Goal: Transaction & Acquisition: Purchase product/service

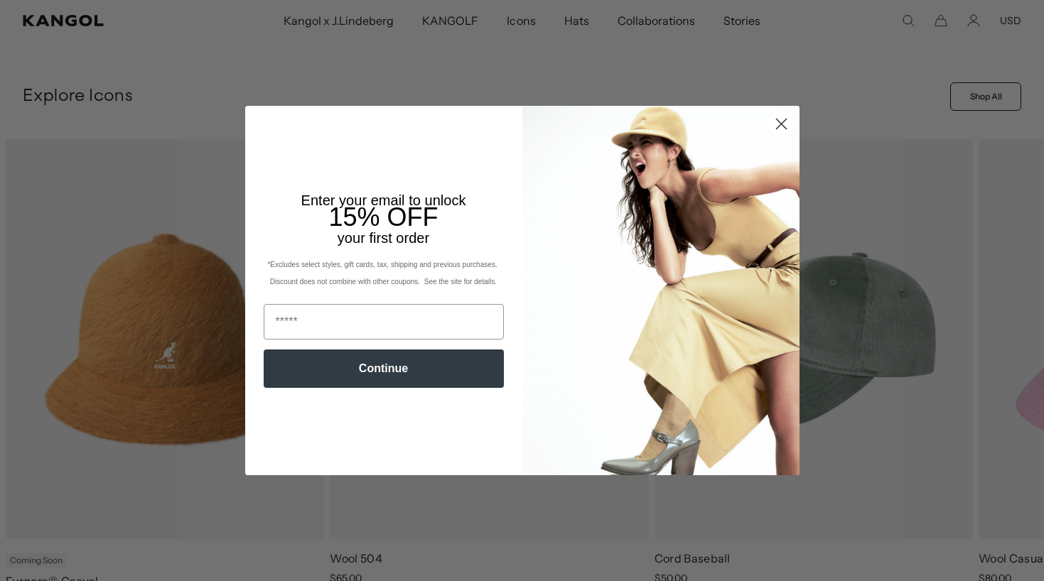
click at [789, 128] on circle "Close dialog" at bounding box center [780, 123] width 23 height 23
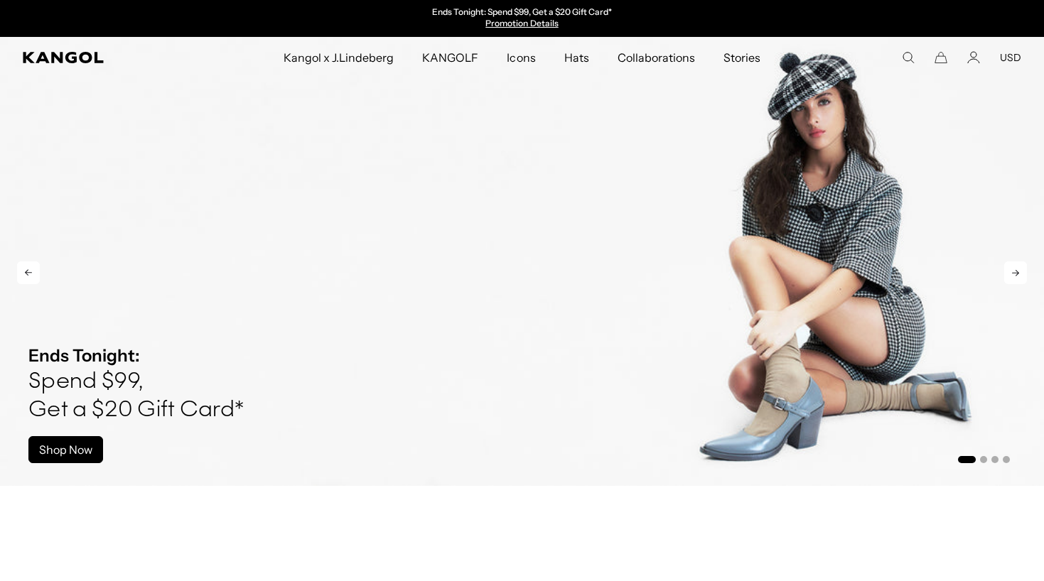
click at [1016, 275] on icon at bounding box center [1015, 273] width 23 height 23
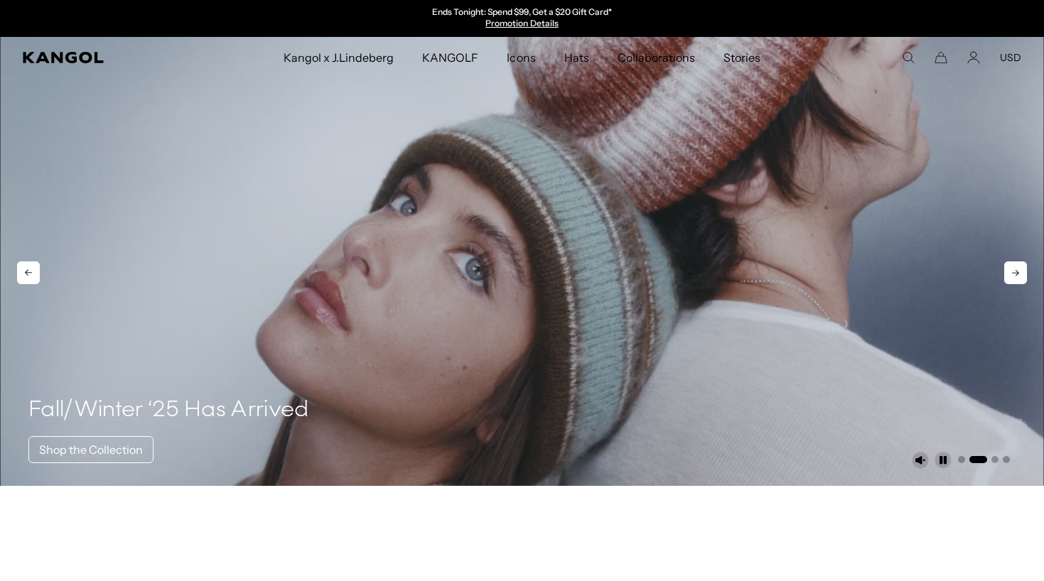
click at [1016, 275] on icon at bounding box center [1015, 273] width 23 height 23
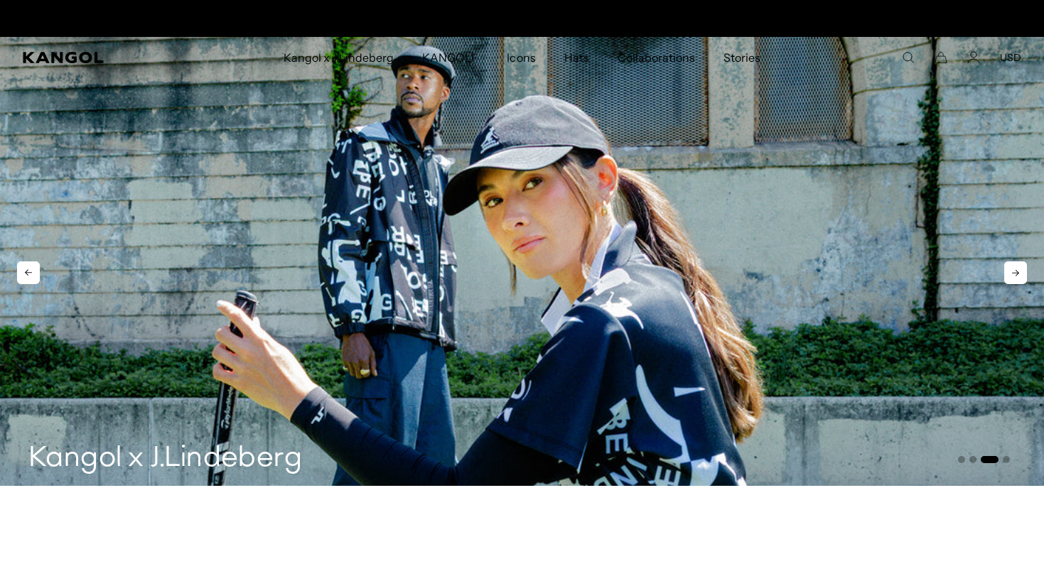
scroll to position [0, 293]
click at [1016, 275] on icon at bounding box center [1015, 273] width 23 height 23
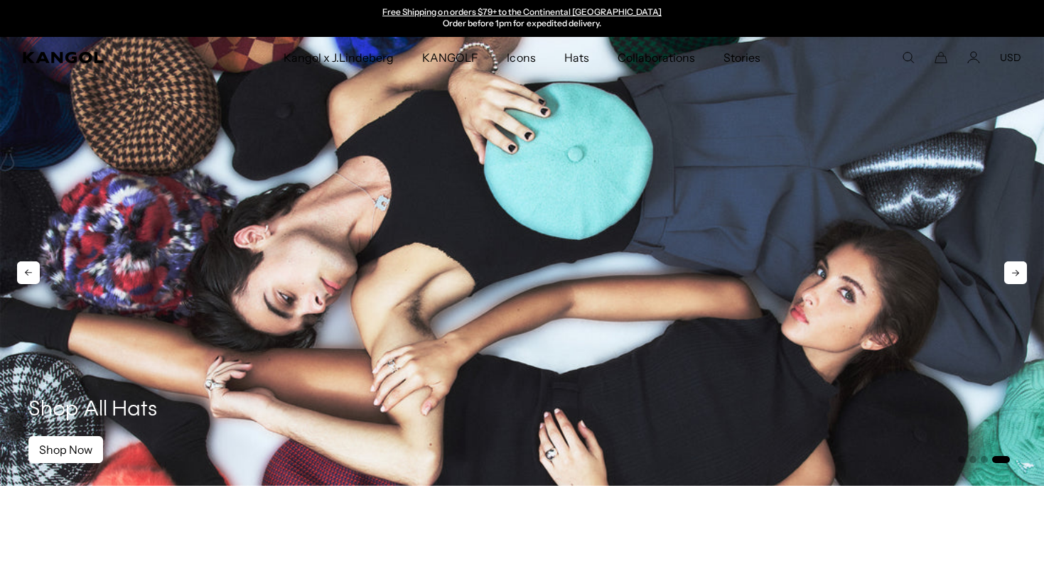
click at [1016, 275] on icon at bounding box center [1015, 273] width 23 height 23
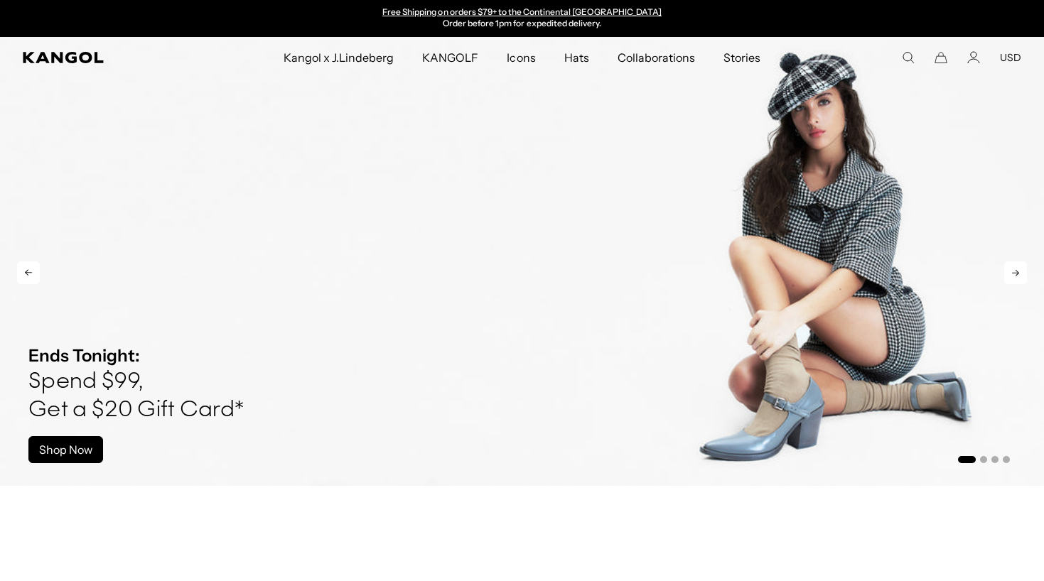
click at [1016, 275] on icon at bounding box center [1015, 273] width 23 height 23
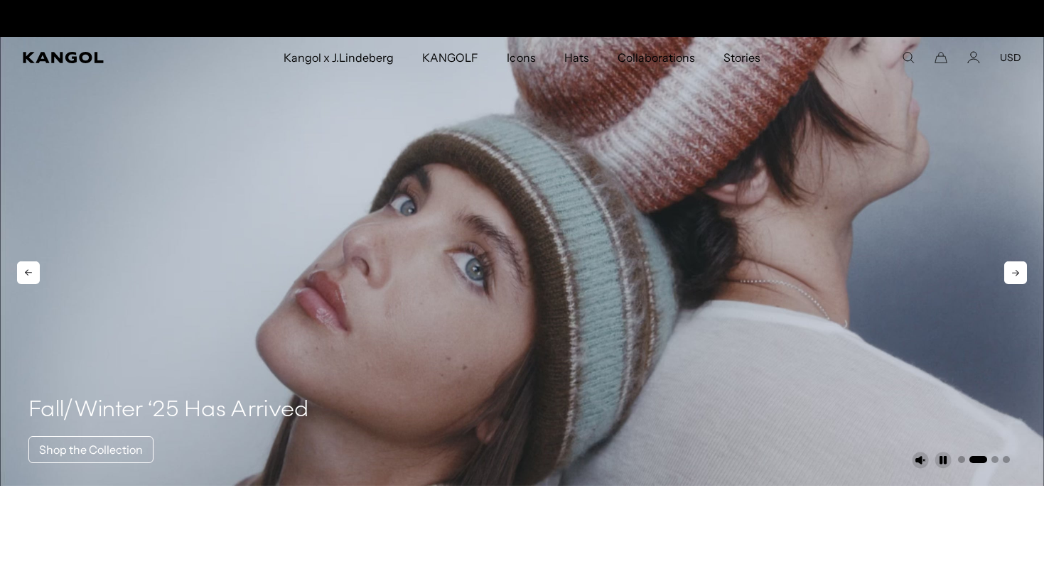
scroll to position [0, 0]
click at [1016, 275] on icon at bounding box center [1015, 273] width 23 height 23
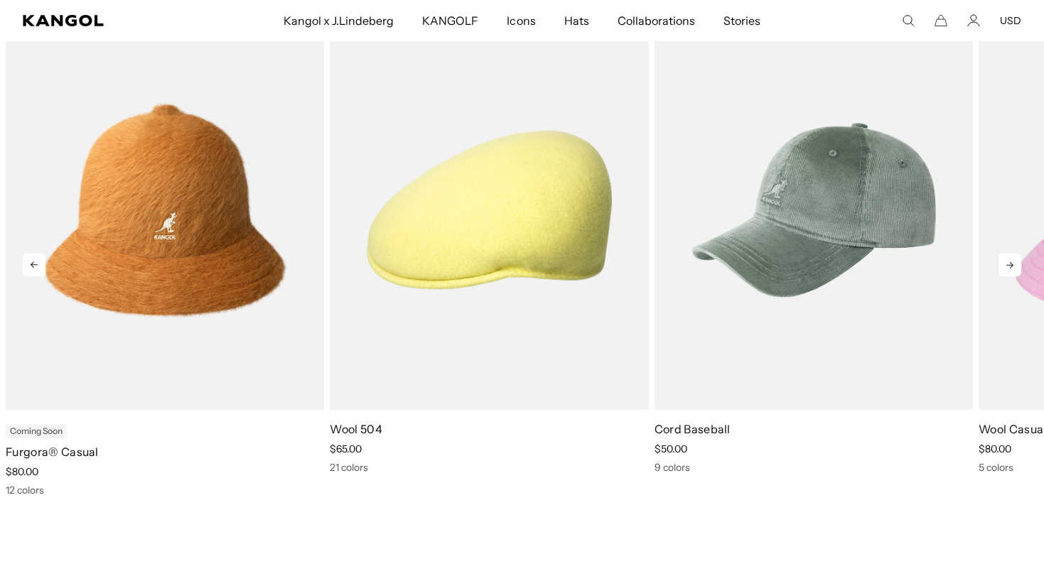
click at [1001, 274] on icon at bounding box center [1009, 265] width 23 height 23
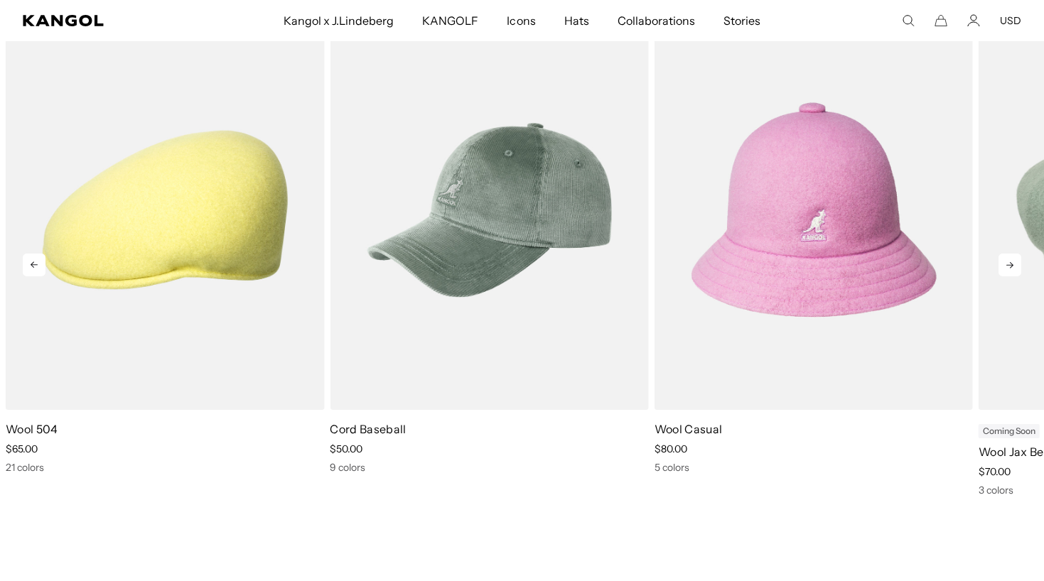
click at [1007, 266] on icon at bounding box center [1009, 265] width 7 height 6
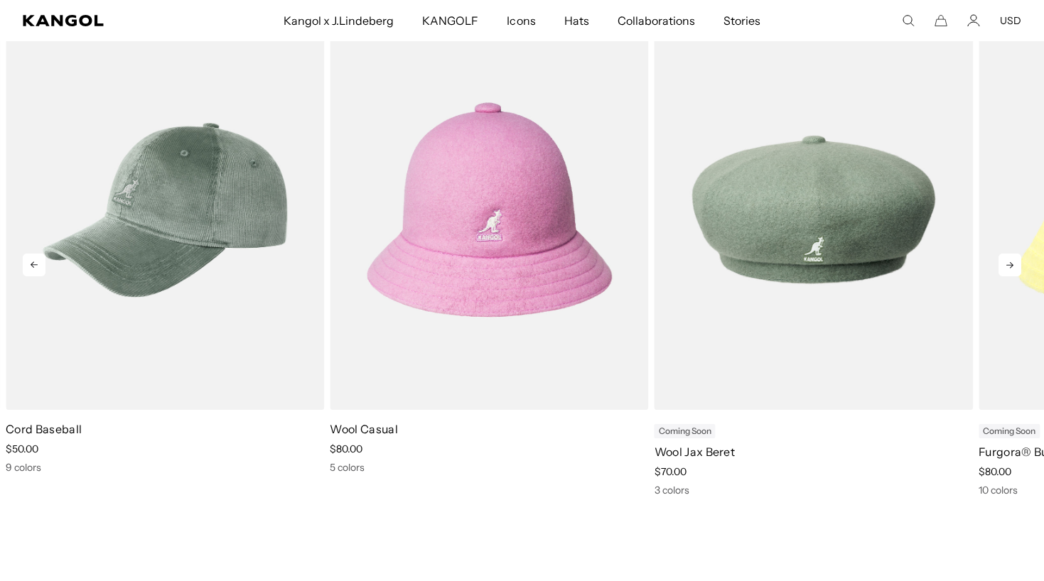
click at [1007, 266] on icon at bounding box center [1009, 265] width 7 height 6
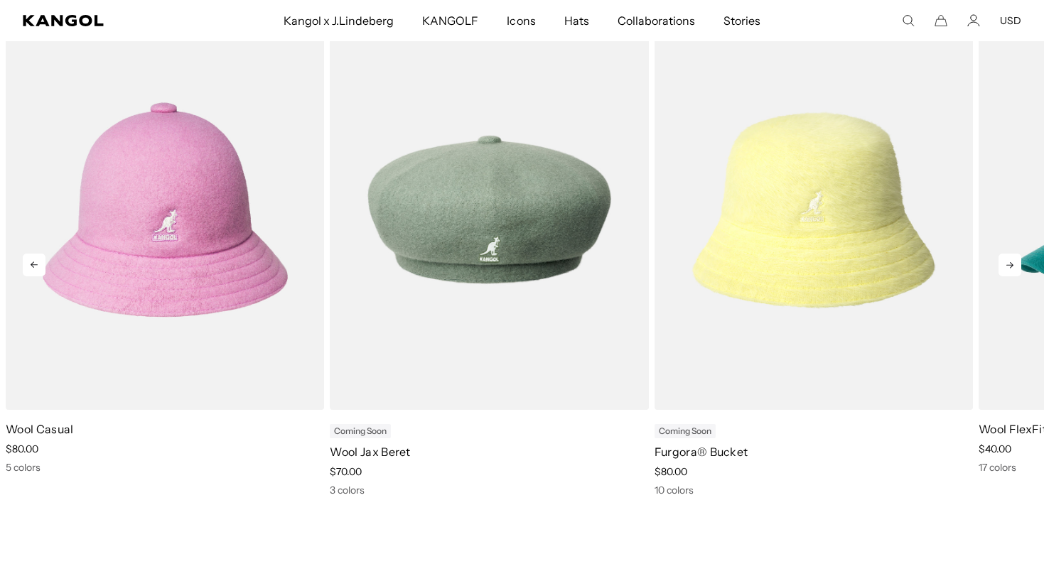
click at [1007, 266] on icon at bounding box center [1009, 265] width 7 height 6
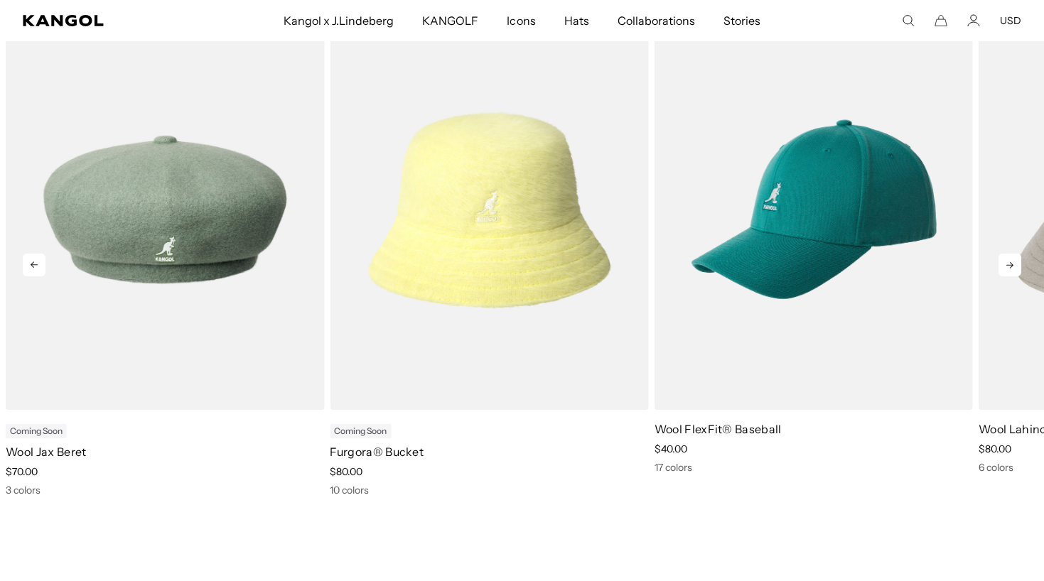
click at [1016, 267] on icon at bounding box center [1009, 265] width 23 height 23
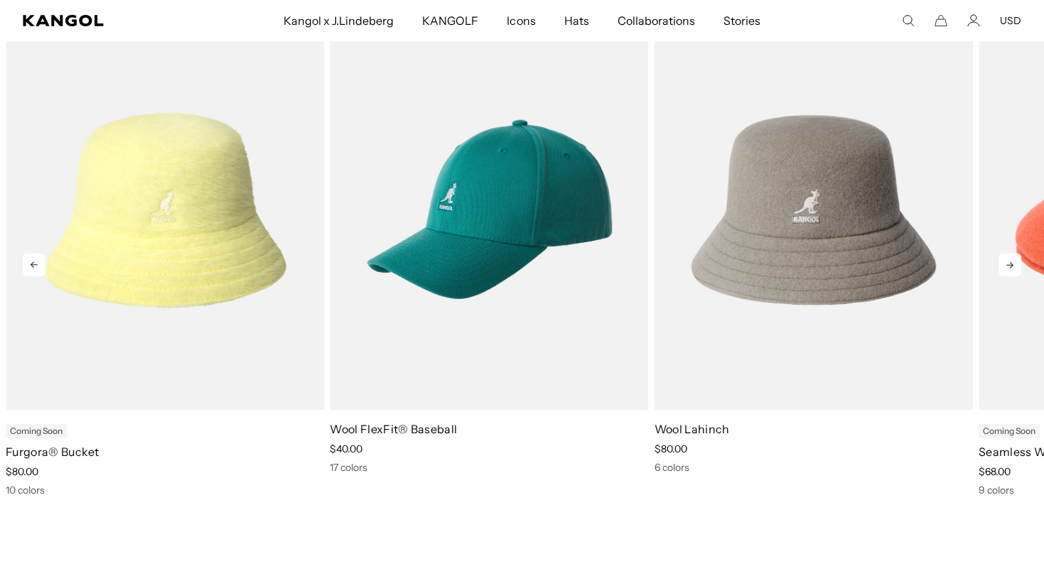
click at [1016, 267] on icon at bounding box center [1009, 265] width 23 height 23
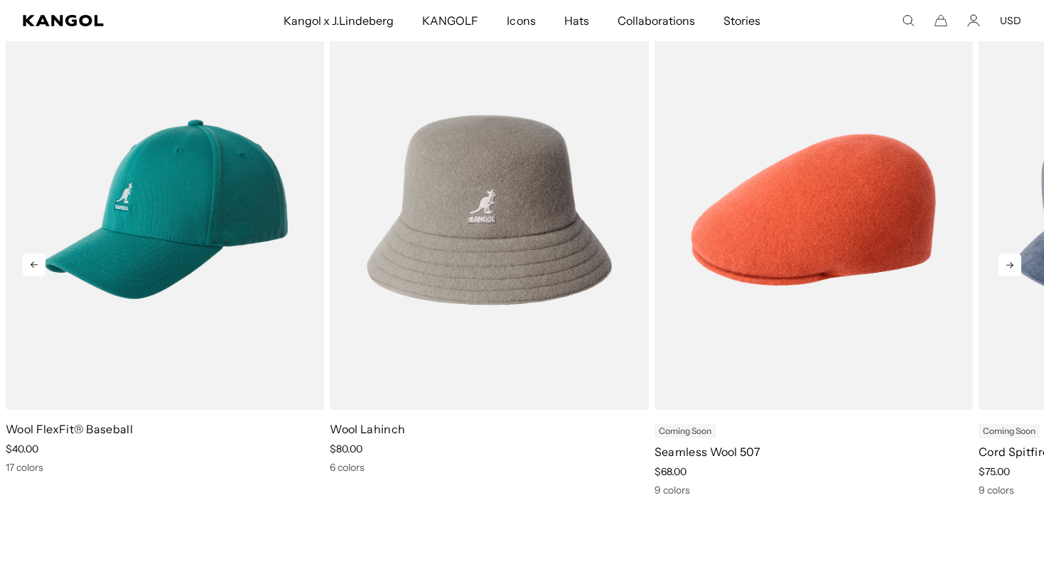
scroll to position [0, 293]
click at [1016, 267] on icon at bounding box center [1009, 265] width 23 height 23
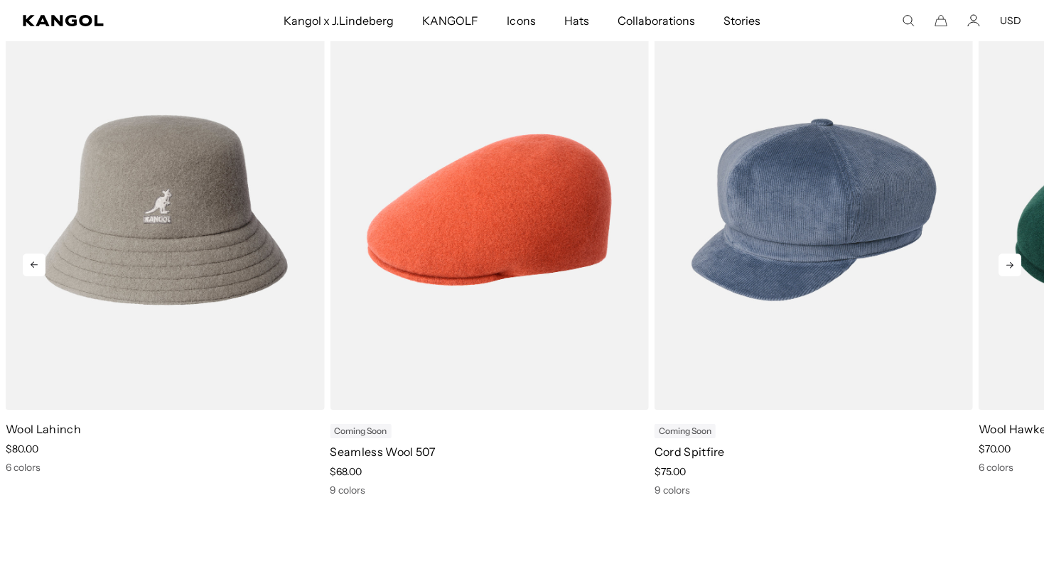
click at [1016, 267] on icon at bounding box center [1009, 265] width 23 height 23
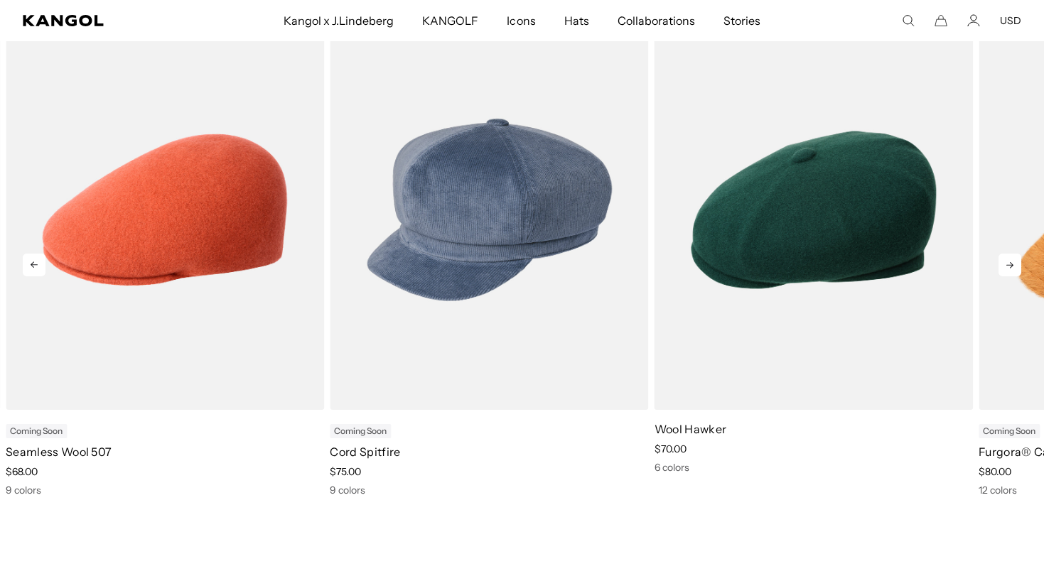
click at [1016, 267] on icon at bounding box center [1009, 265] width 23 height 23
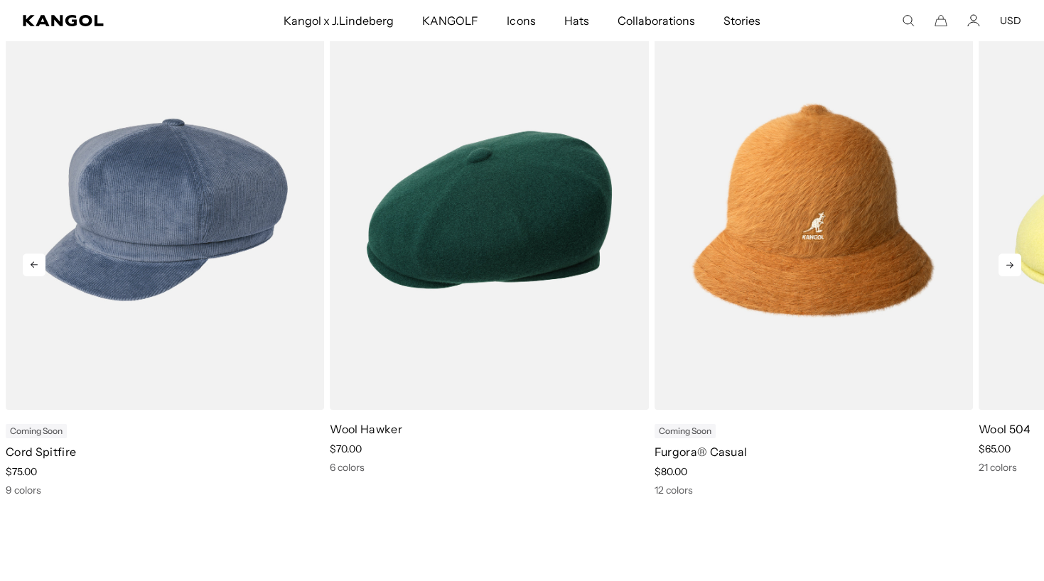
click at [1016, 267] on icon at bounding box center [1009, 265] width 23 height 23
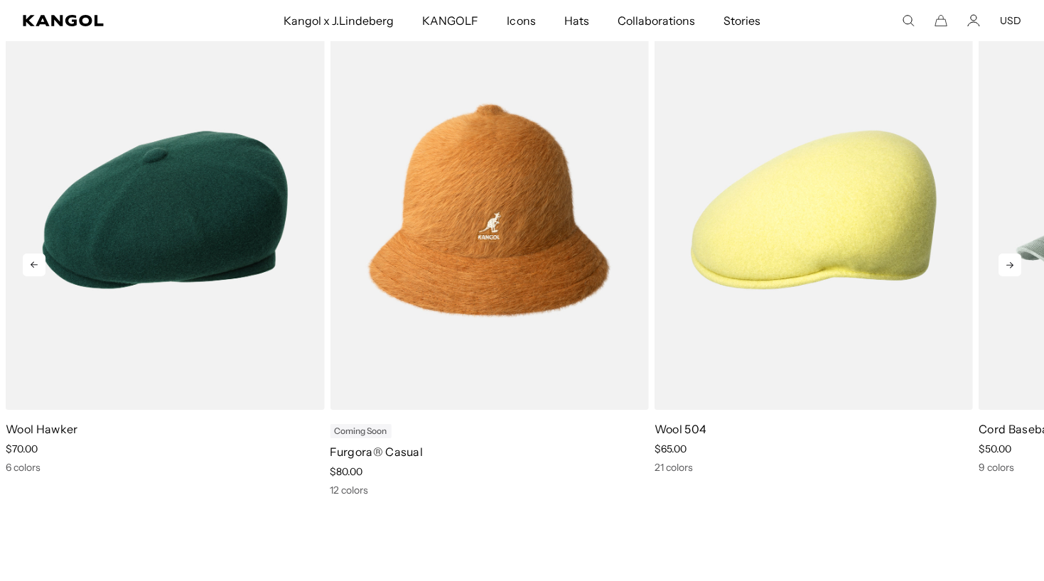
click at [1016, 267] on icon at bounding box center [1009, 265] width 23 height 23
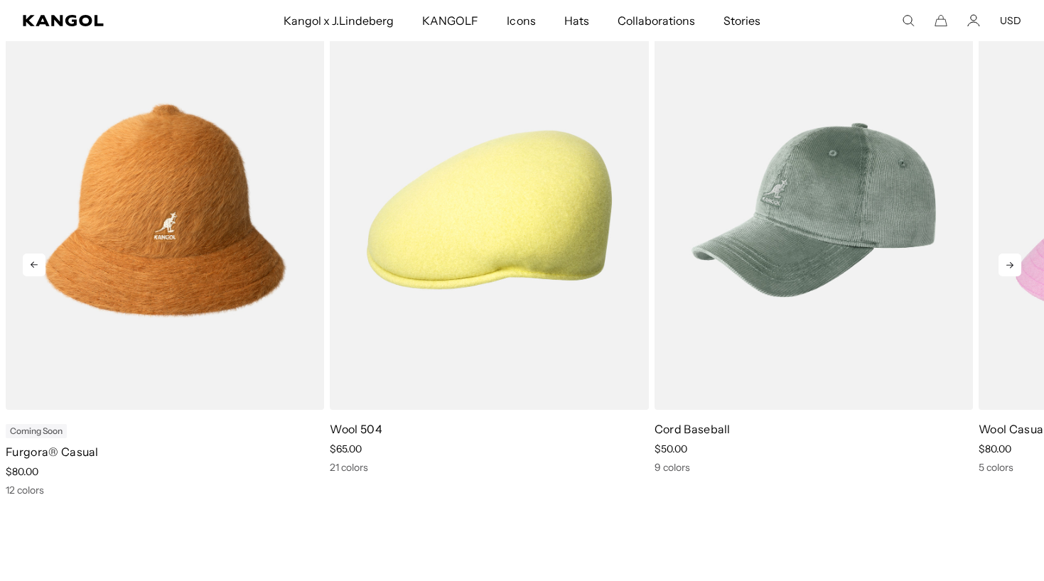
scroll to position [0, 0]
click at [1016, 267] on icon at bounding box center [1009, 265] width 23 height 23
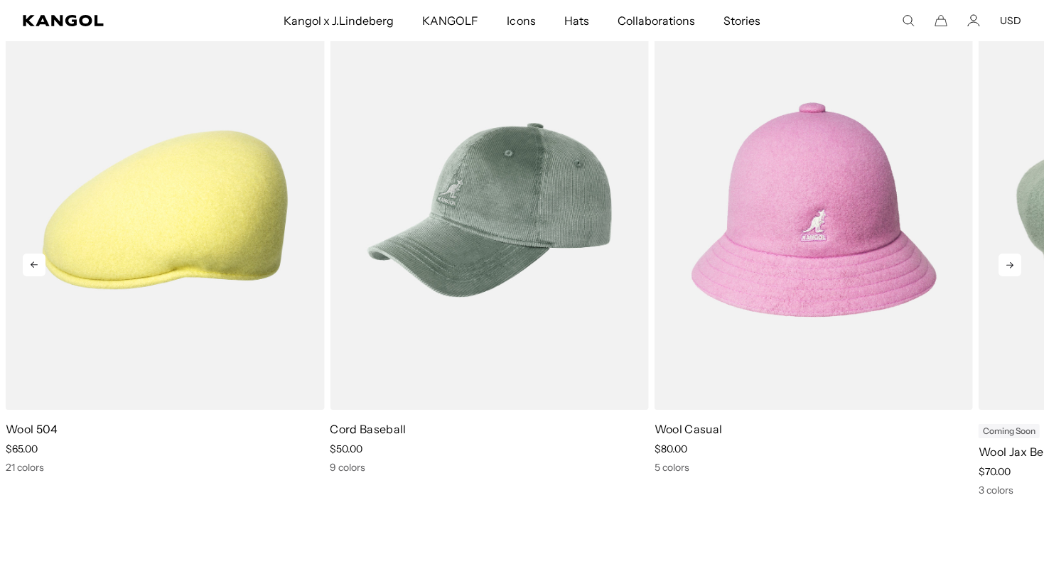
click at [1016, 267] on icon at bounding box center [1009, 265] width 23 height 23
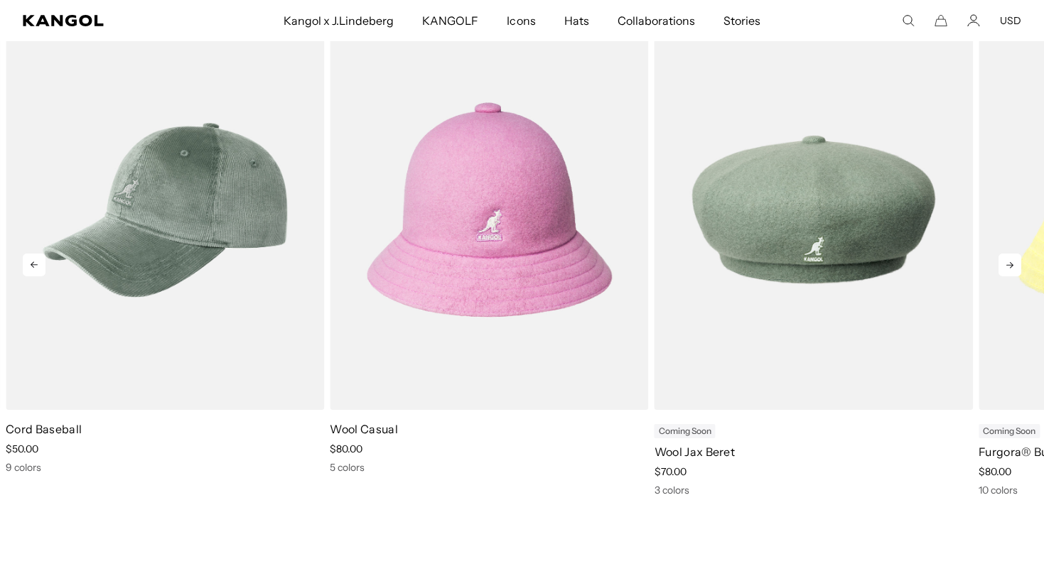
click at [1016, 267] on icon at bounding box center [1009, 265] width 23 height 23
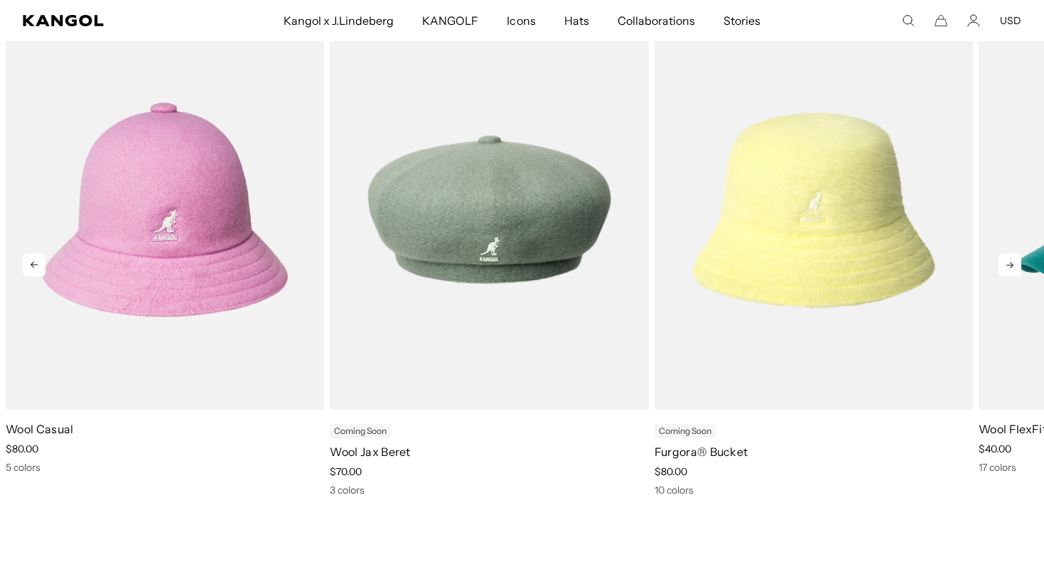
click at [1016, 267] on icon at bounding box center [1009, 265] width 23 height 23
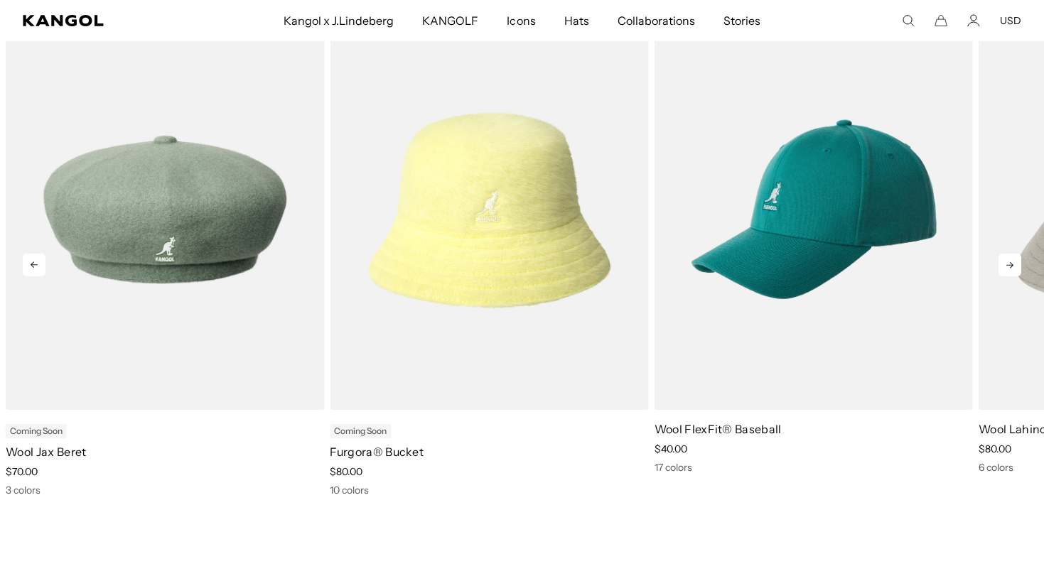
click at [1016, 267] on icon at bounding box center [1009, 265] width 23 height 23
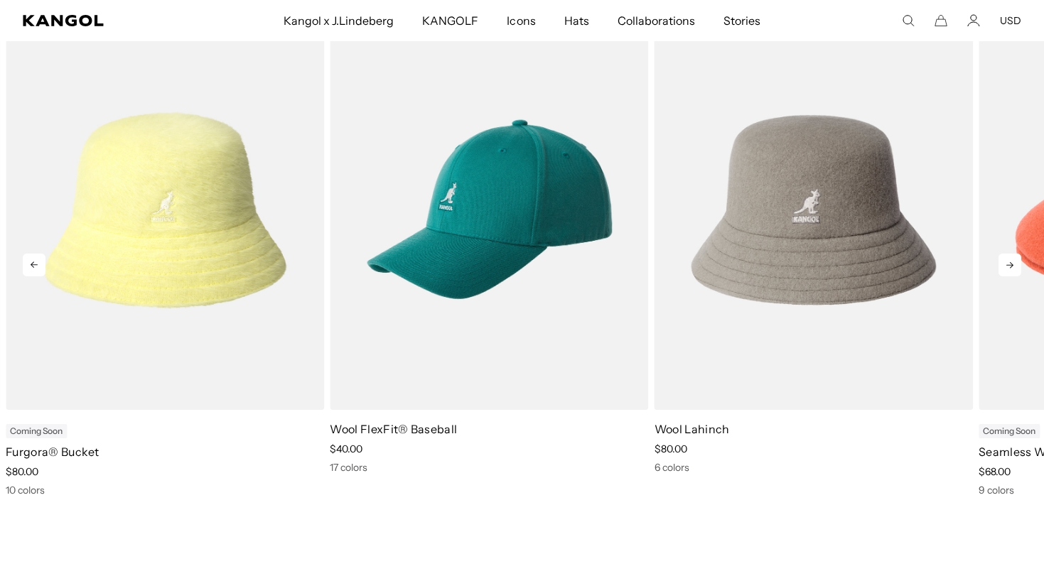
click at [1016, 267] on icon at bounding box center [1009, 265] width 23 height 23
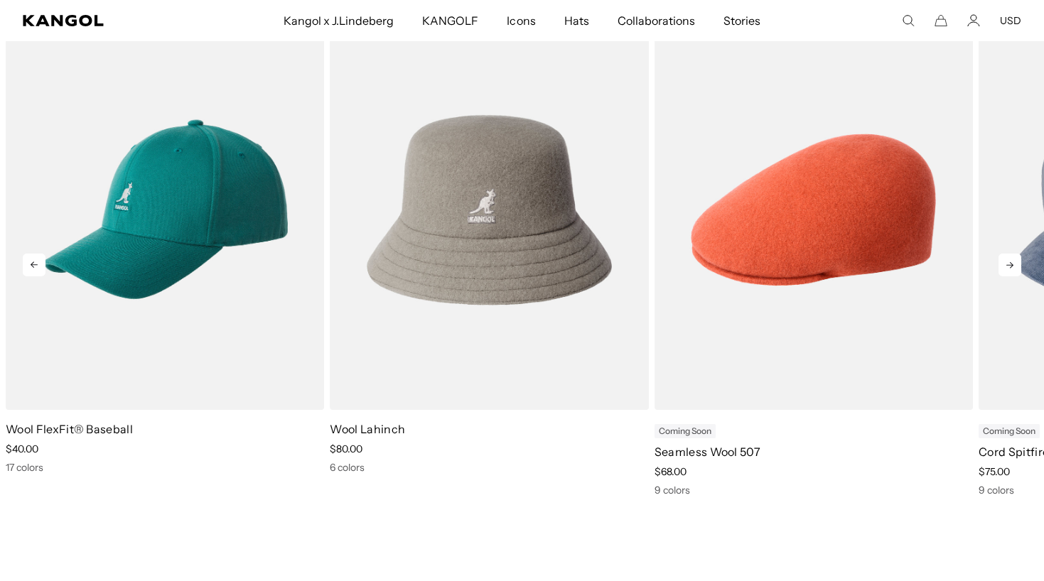
scroll to position [0, 293]
click at [1016, 267] on icon at bounding box center [1009, 265] width 23 height 23
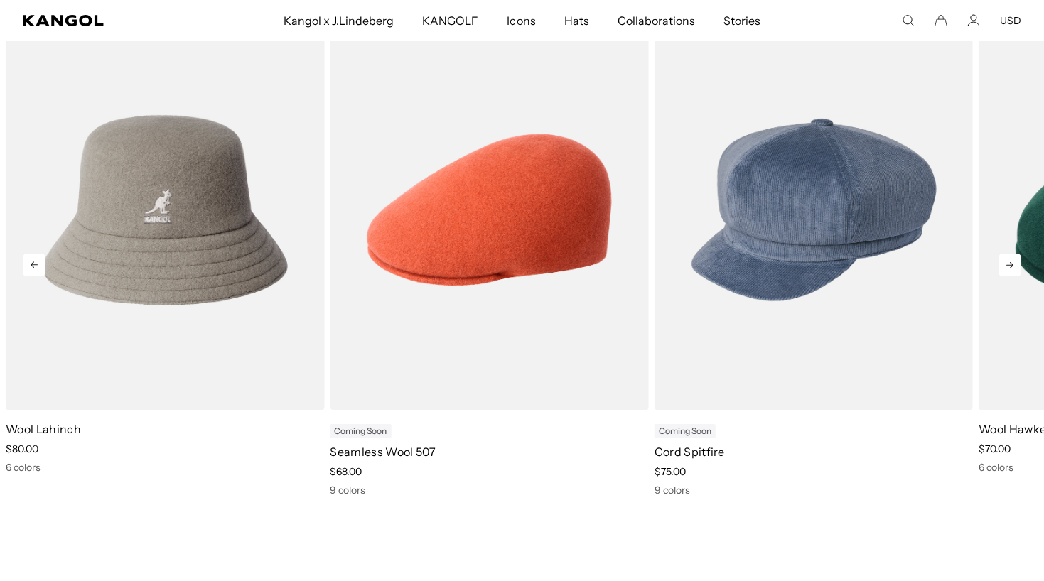
click at [1016, 267] on icon at bounding box center [1009, 265] width 23 height 23
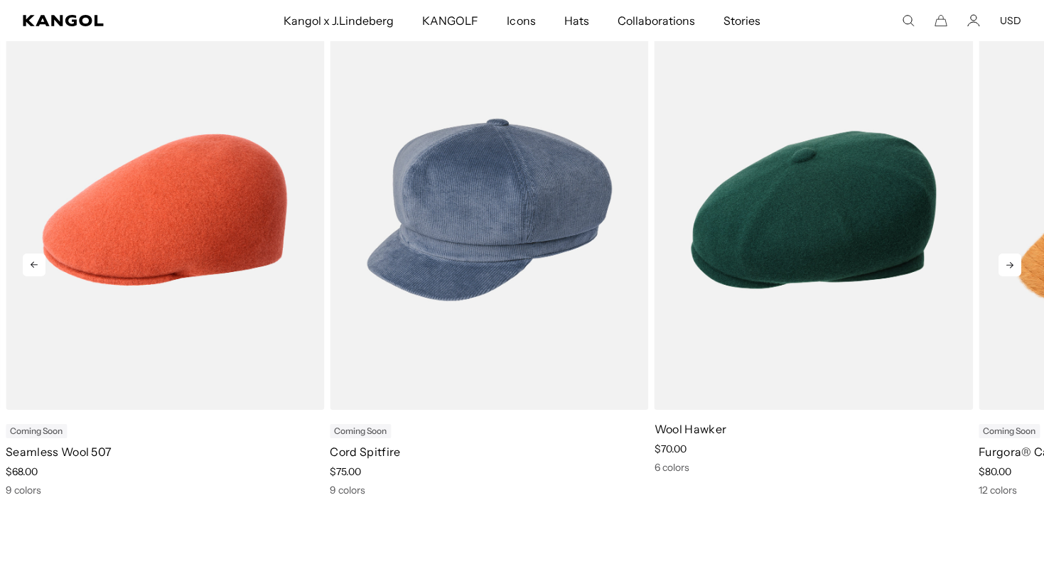
click at [1016, 267] on icon at bounding box center [1009, 265] width 23 height 23
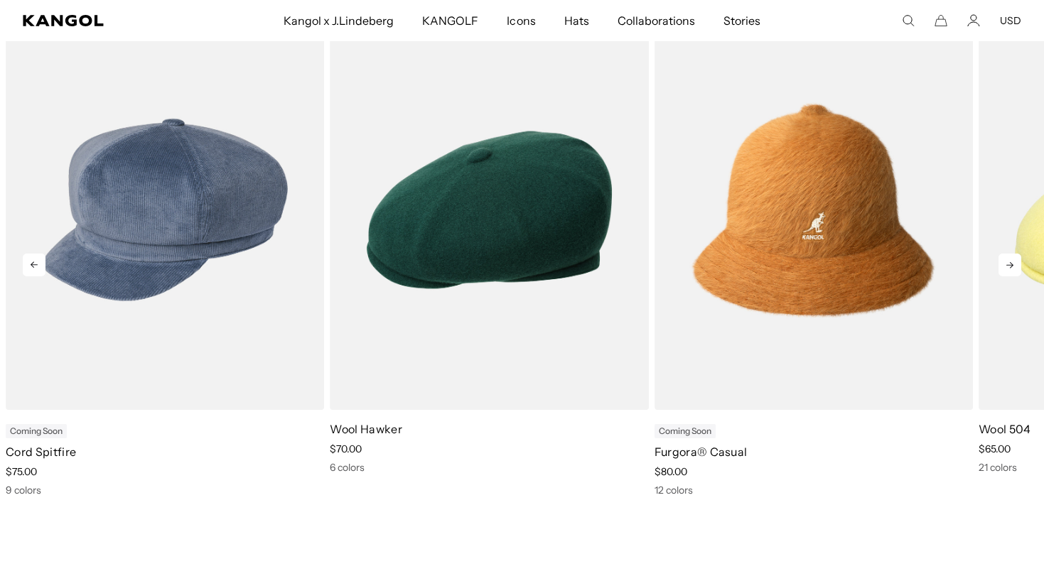
click at [1016, 267] on icon at bounding box center [1009, 265] width 23 height 23
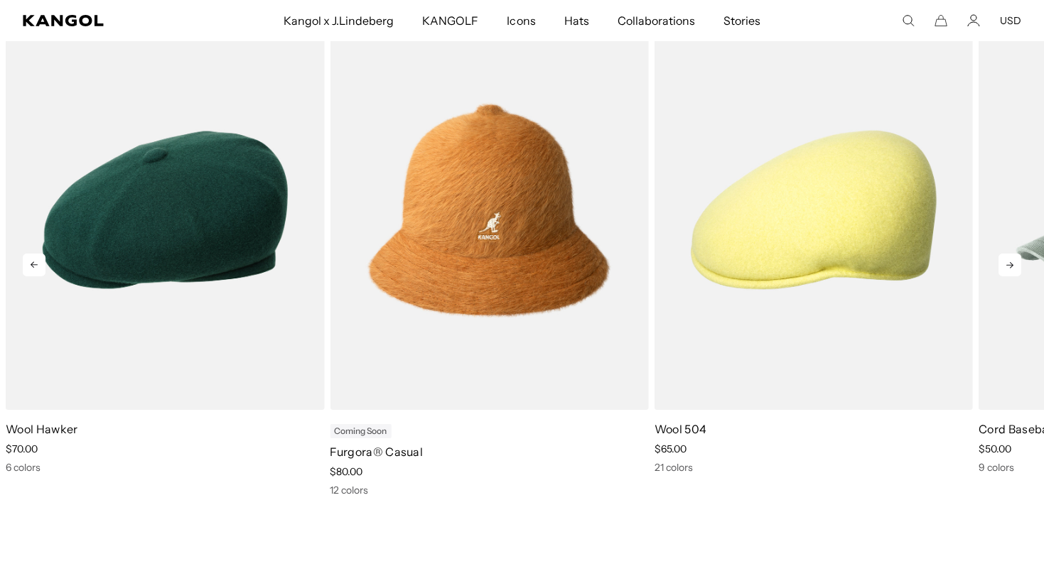
click at [1016, 267] on icon at bounding box center [1009, 265] width 23 height 23
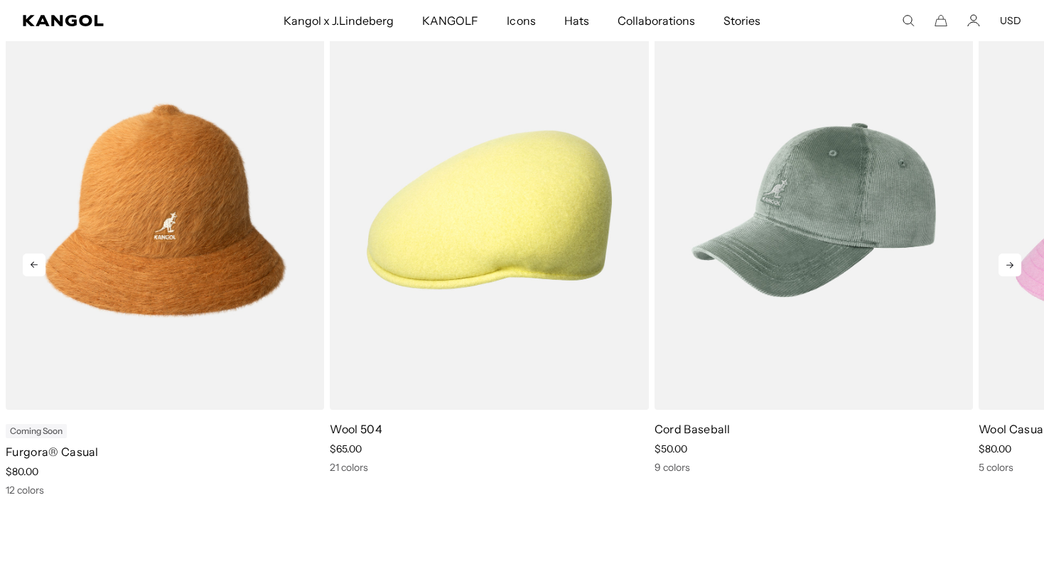
click at [1016, 267] on icon at bounding box center [1009, 265] width 23 height 23
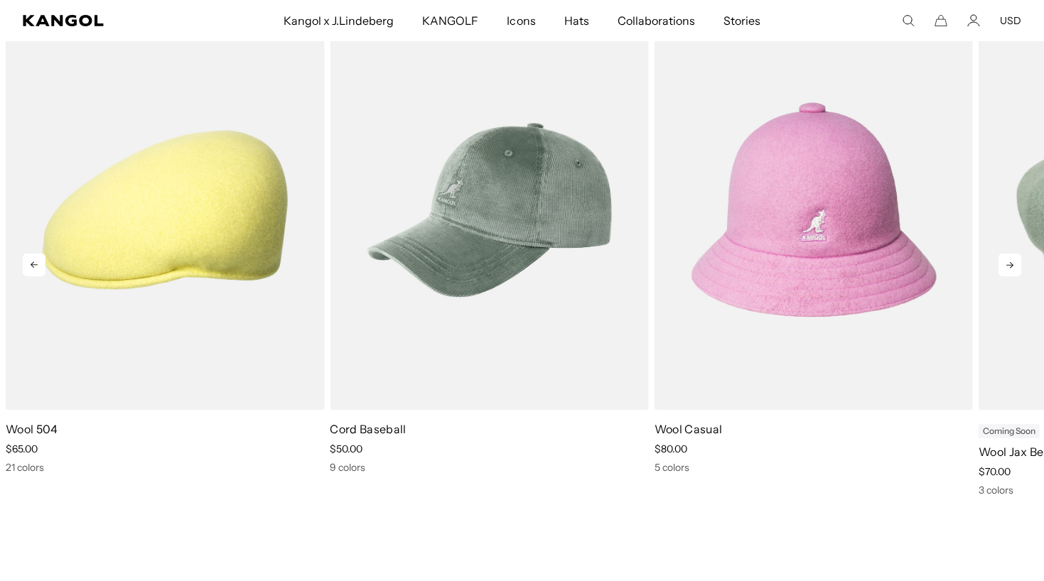
click at [1016, 267] on icon at bounding box center [1009, 265] width 23 height 23
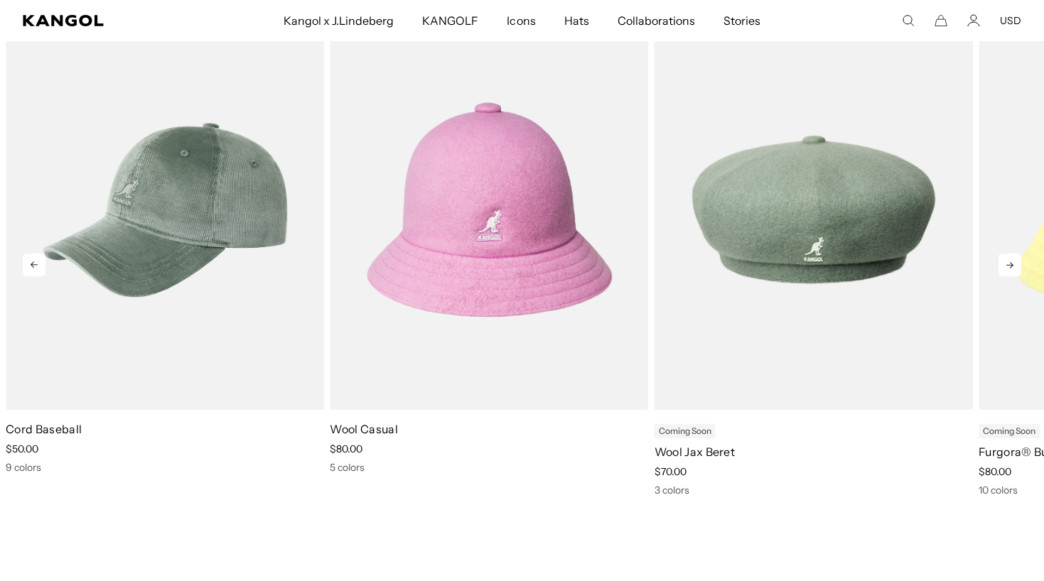
click at [1016, 267] on icon at bounding box center [1009, 265] width 23 height 23
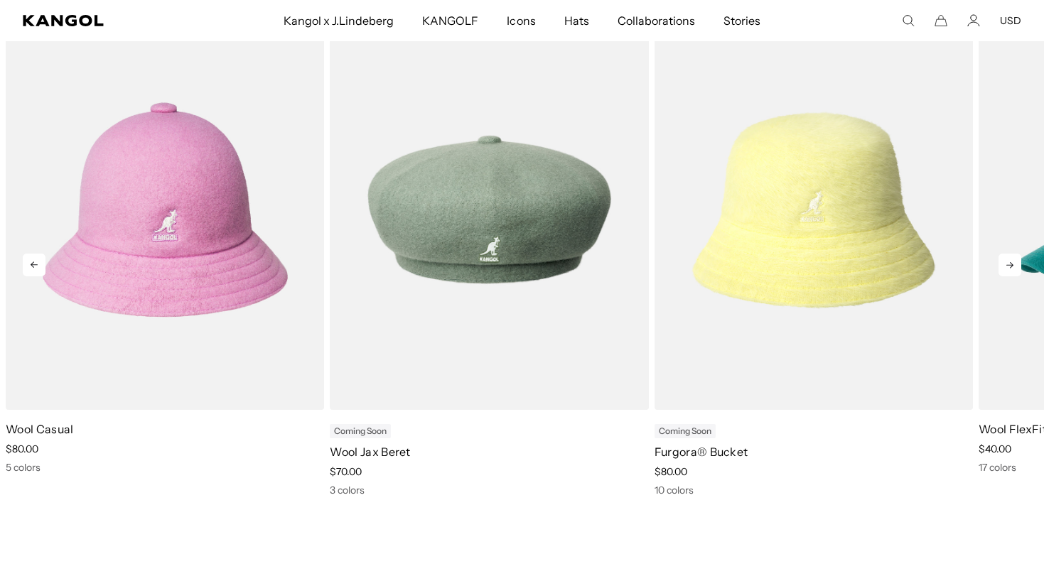
click at [1016, 267] on icon at bounding box center [1009, 265] width 23 height 23
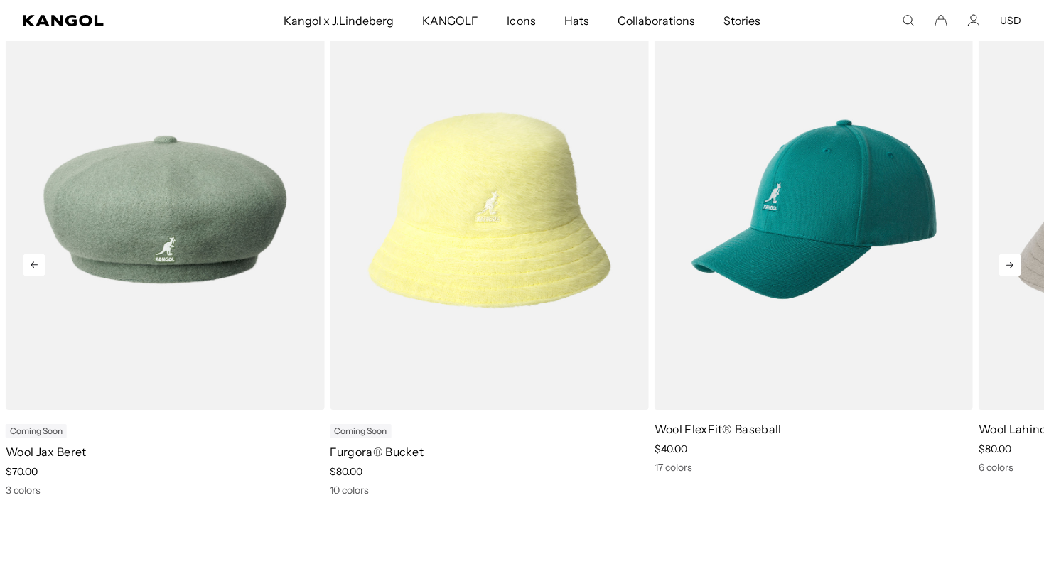
click at [1016, 267] on icon at bounding box center [1009, 265] width 23 height 23
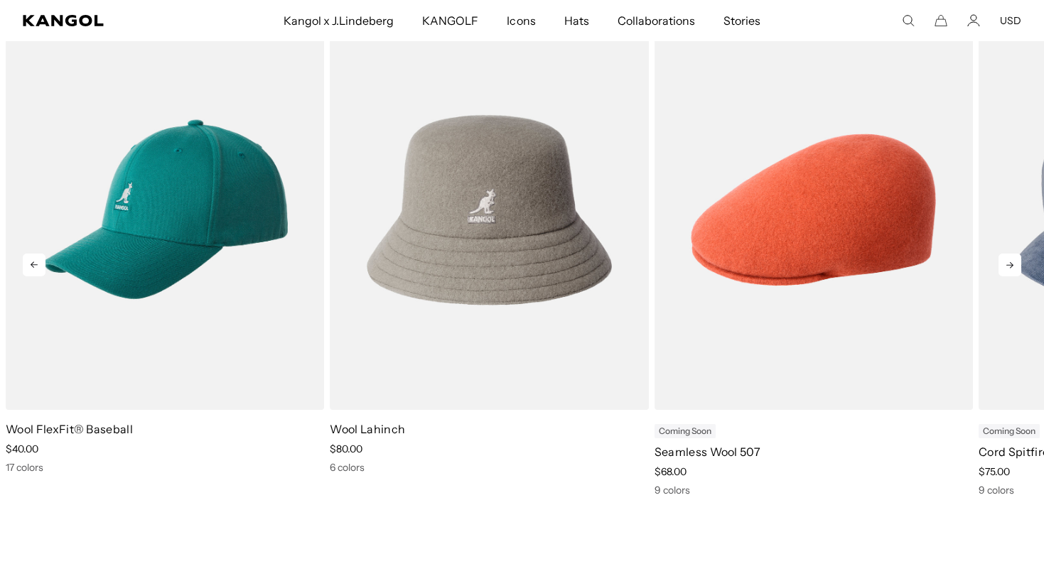
click at [1016, 267] on icon at bounding box center [1009, 265] width 23 height 23
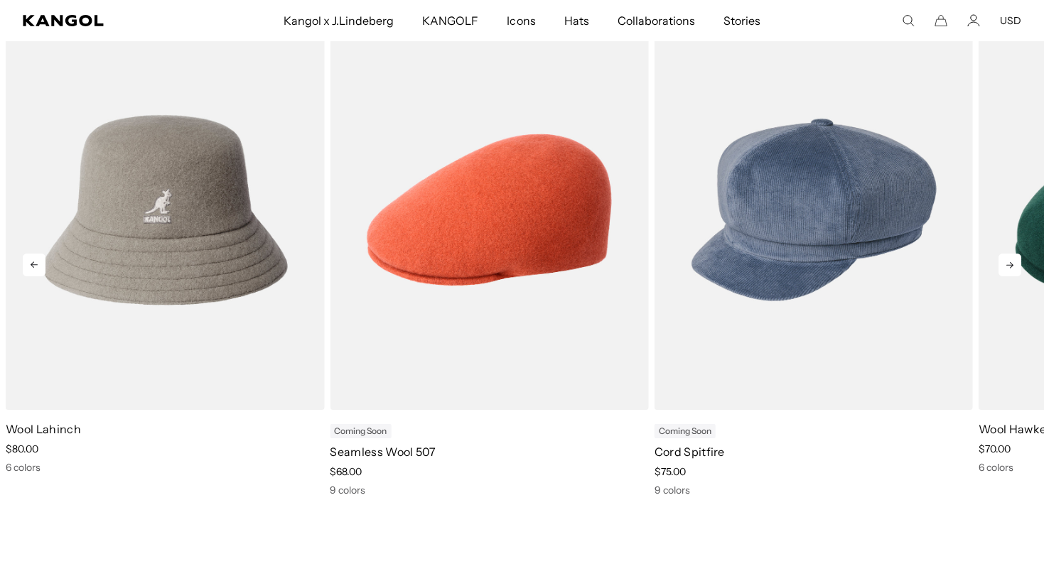
click at [1016, 267] on icon at bounding box center [1009, 265] width 23 height 23
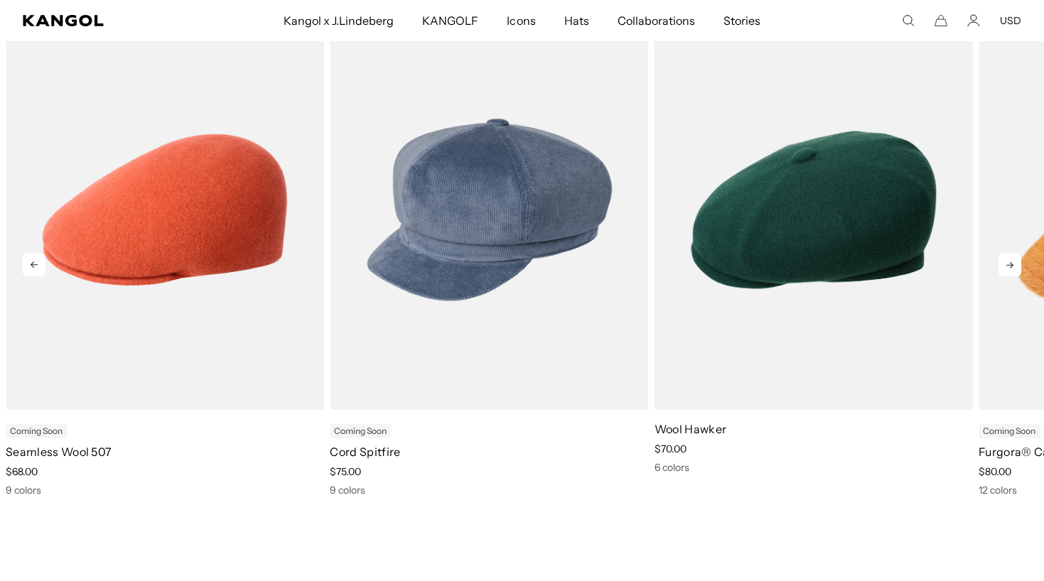
click at [1016, 267] on icon at bounding box center [1009, 265] width 23 height 23
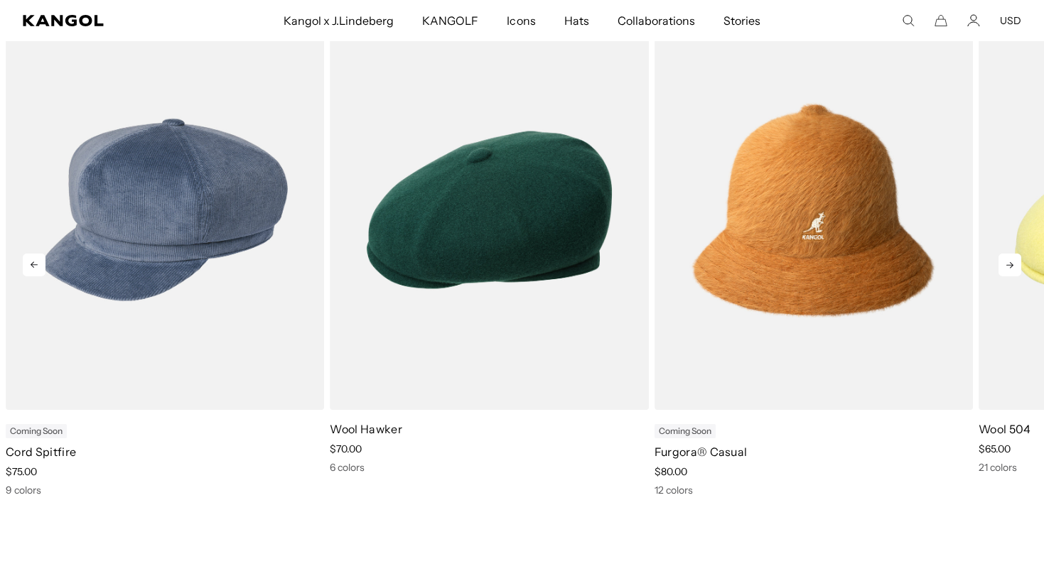
click at [1016, 267] on icon at bounding box center [1009, 265] width 23 height 23
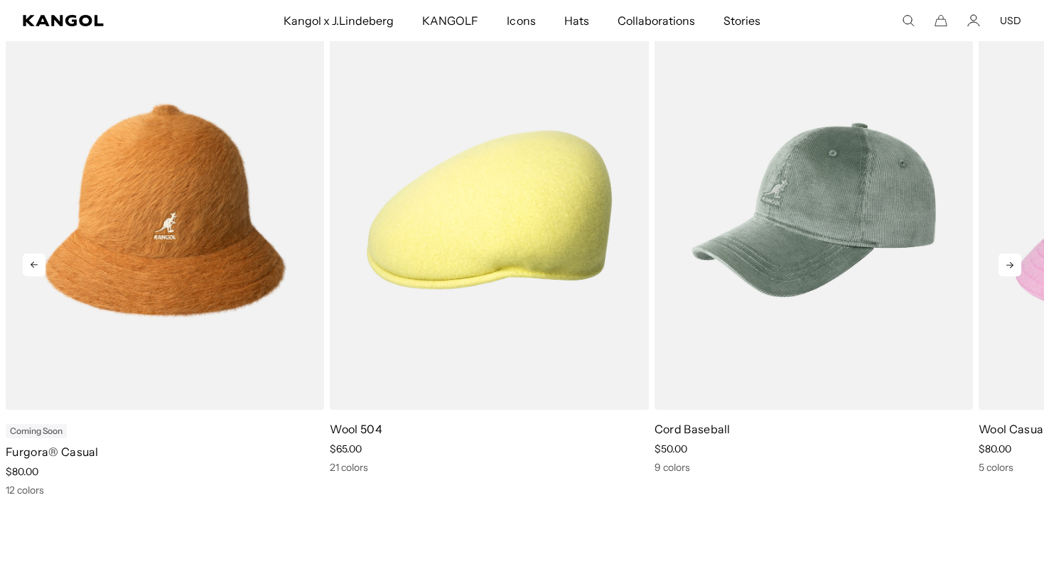
click at [1016, 267] on icon at bounding box center [1009, 265] width 23 height 23
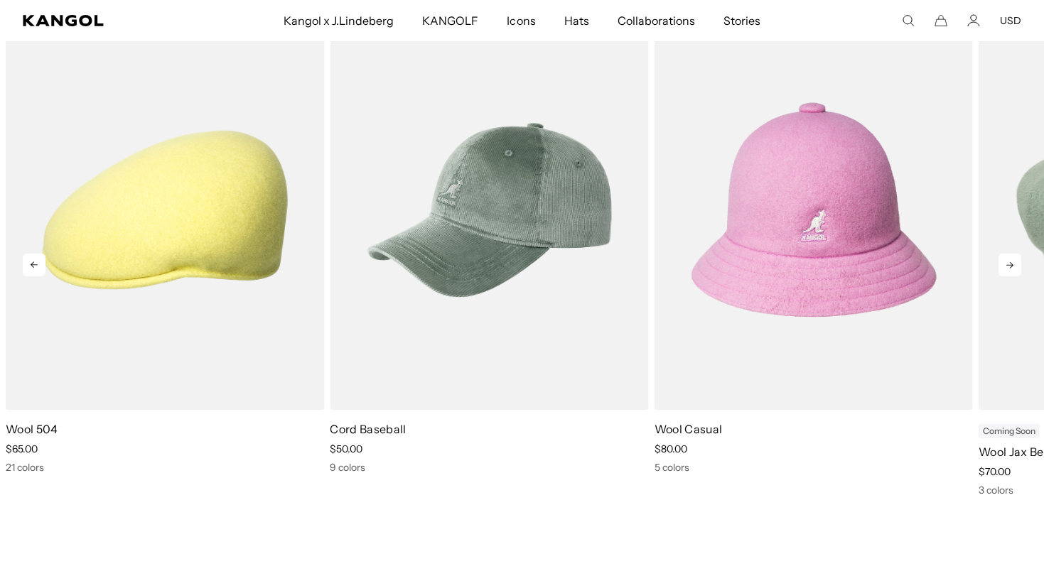
click at [1016, 267] on icon at bounding box center [1009, 265] width 23 height 23
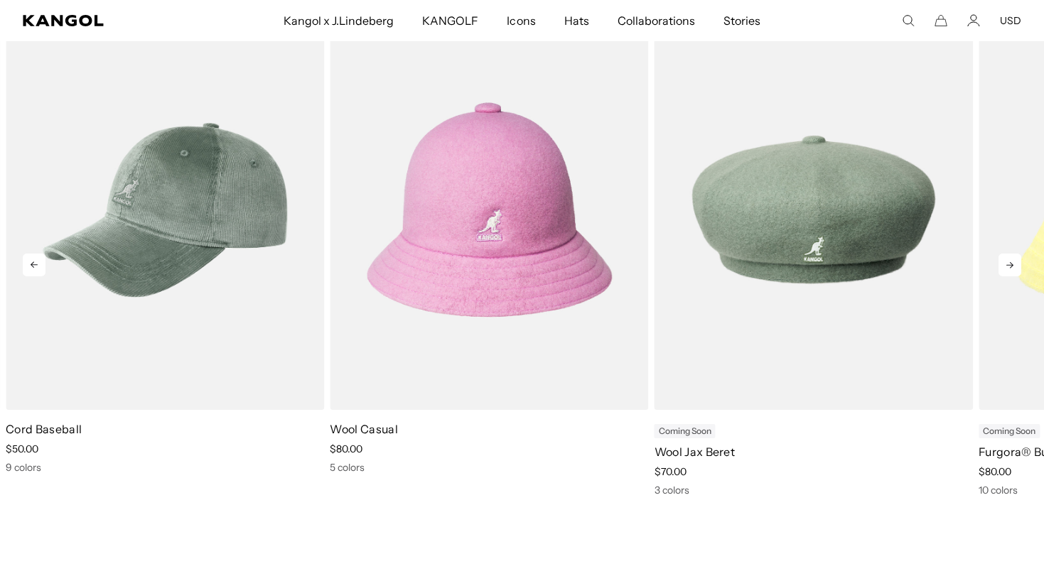
click at [1016, 267] on icon at bounding box center [1009, 265] width 23 height 23
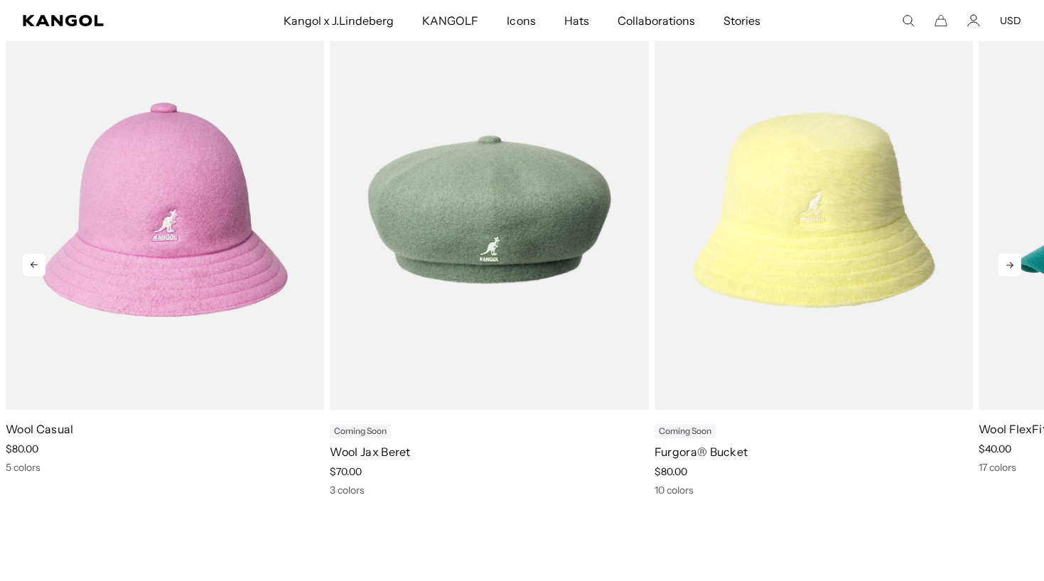
click at [1016, 267] on icon at bounding box center [1009, 265] width 23 height 23
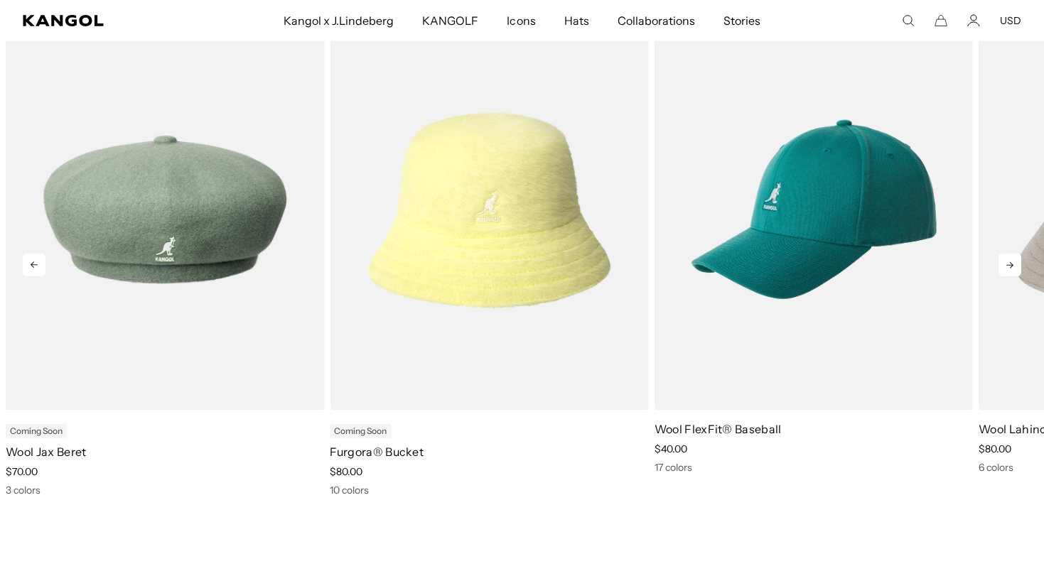
click at [1016, 267] on icon at bounding box center [1009, 265] width 23 height 23
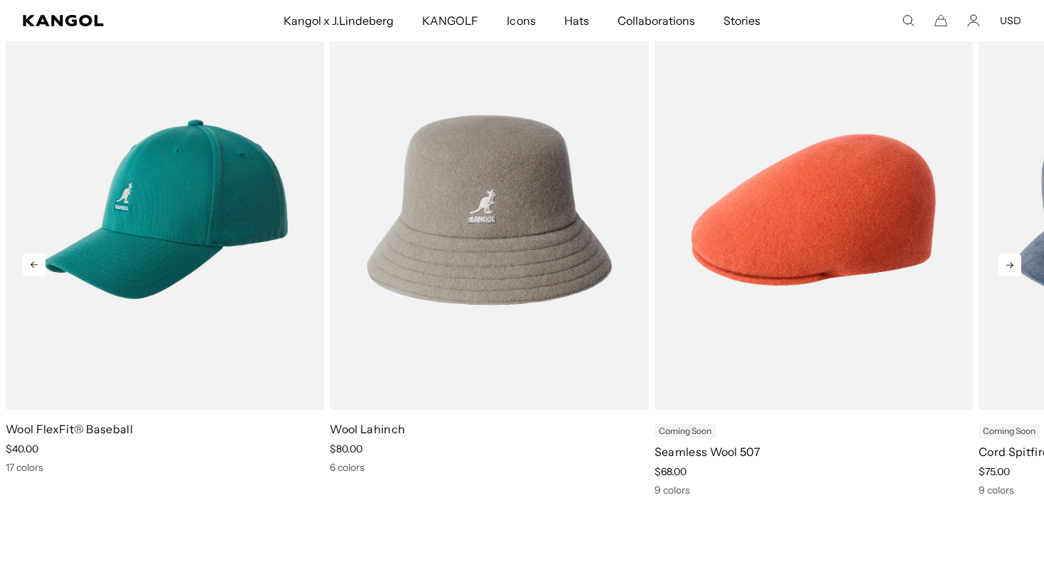
click at [1016, 267] on icon at bounding box center [1009, 265] width 23 height 23
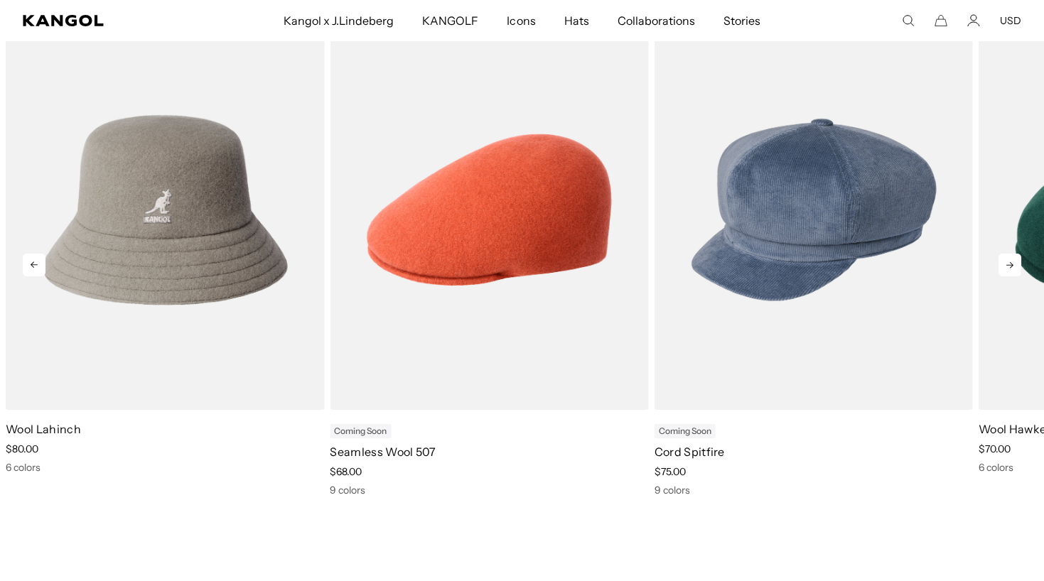
click at [1016, 267] on icon at bounding box center [1009, 265] width 23 height 23
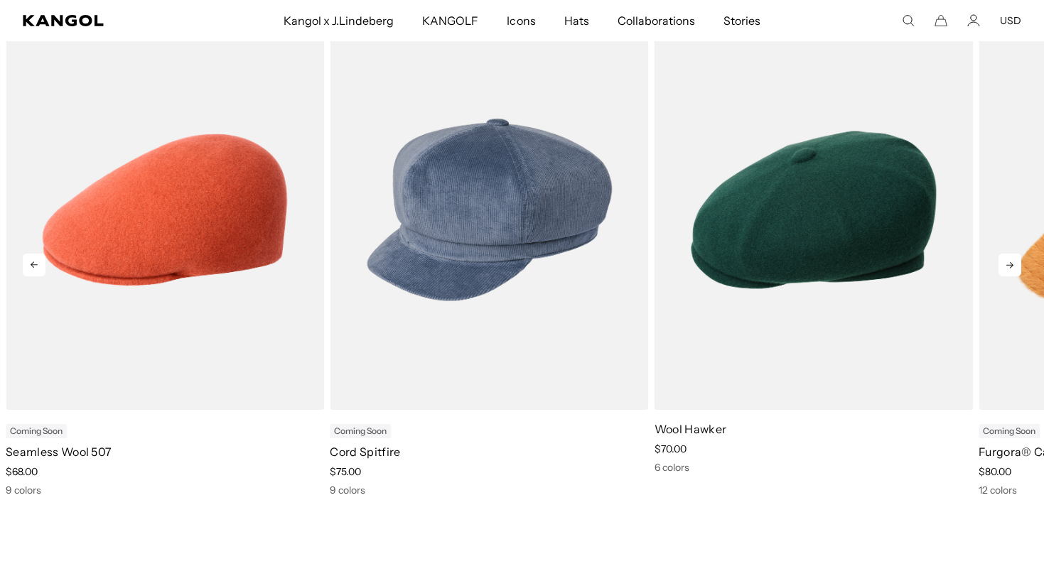
click at [1016, 267] on icon at bounding box center [1009, 265] width 23 height 23
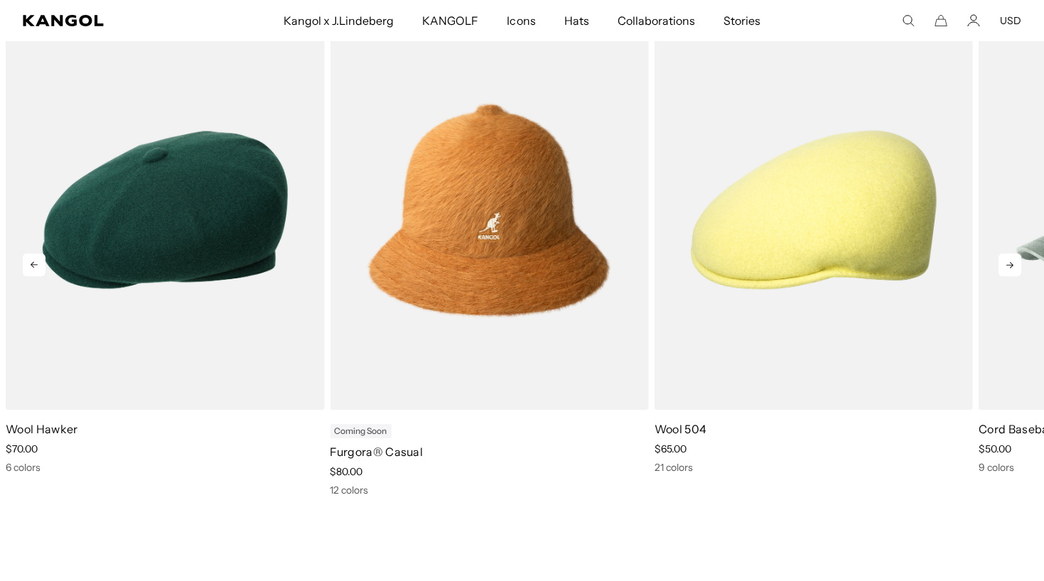
click at [1016, 267] on icon at bounding box center [1009, 265] width 23 height 23
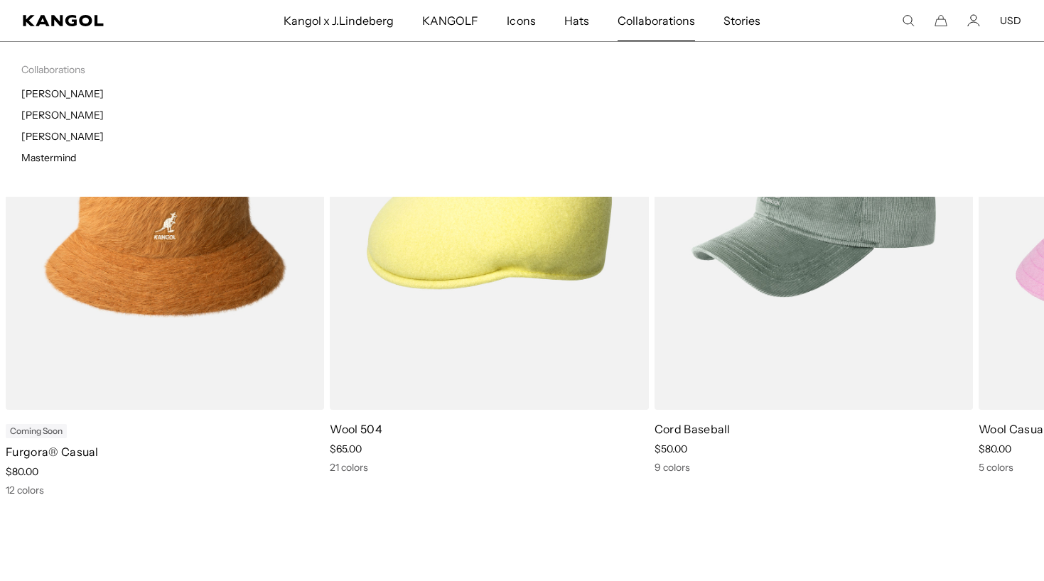
scroll to position [0, 0]
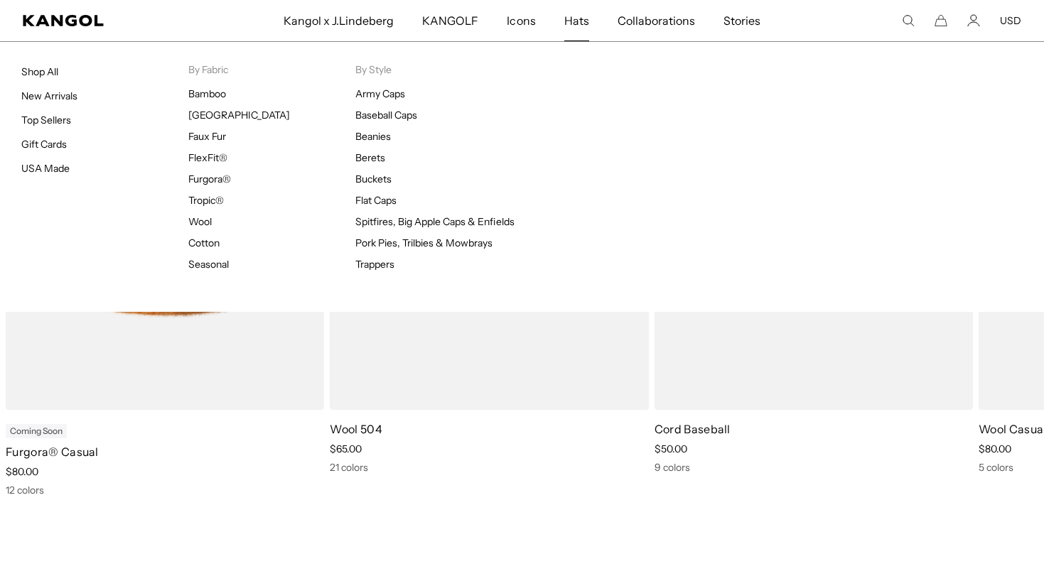
click at [578, 22] on span "Hats" at bounding box center [576, 20] width 25 height 41
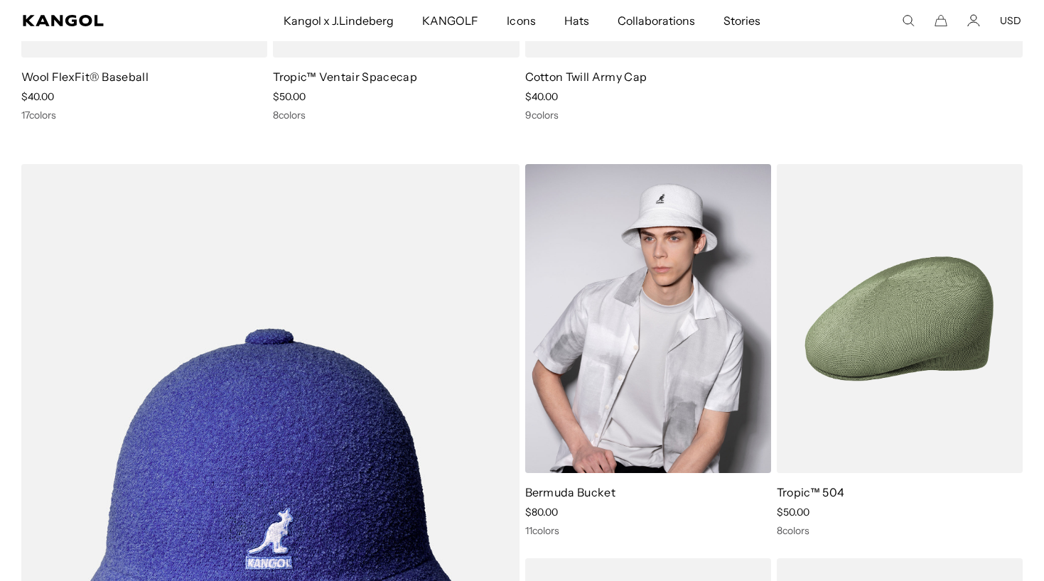
scroll to position [0, 293]
click at [664, 333] on img at bounding box center [648, 318] width 246 height 309
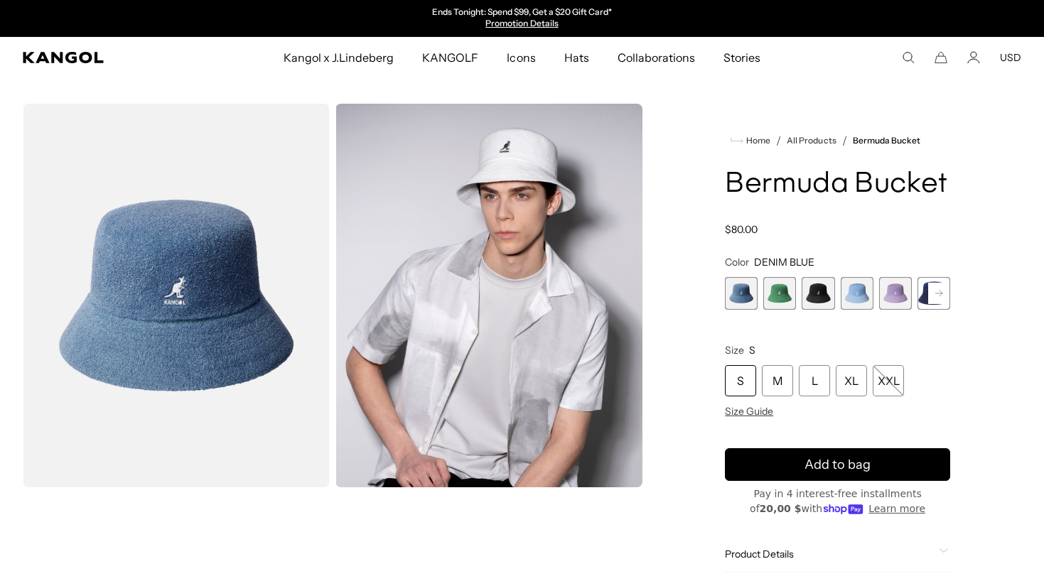
click at [937, 296] on rect at bounding box center [938, 293] width 21 height 21
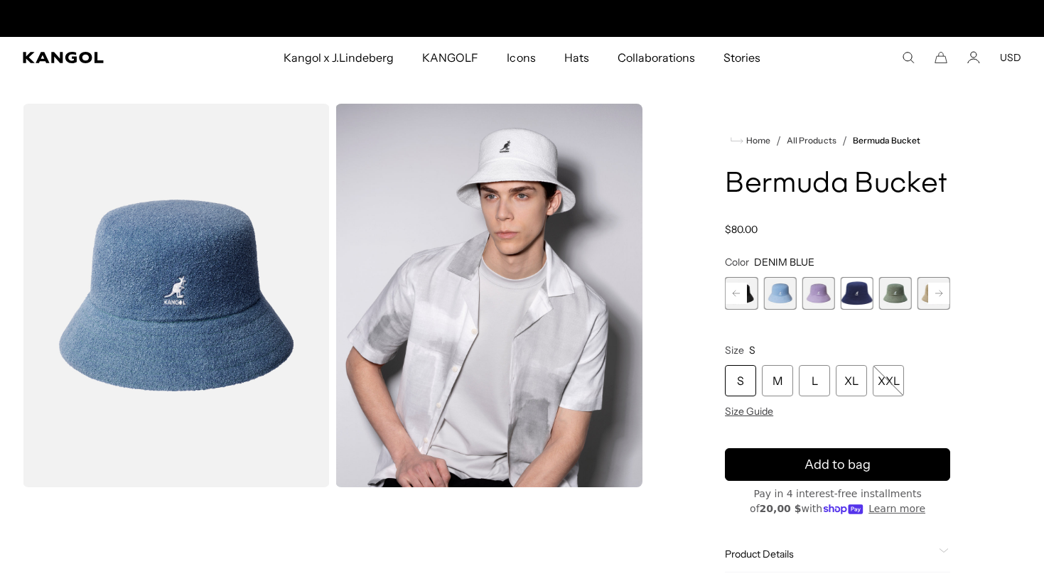
scroll to position [0, 293]
click at [937, 296] on rect at bounding box center [938, 293] width 21 height 21
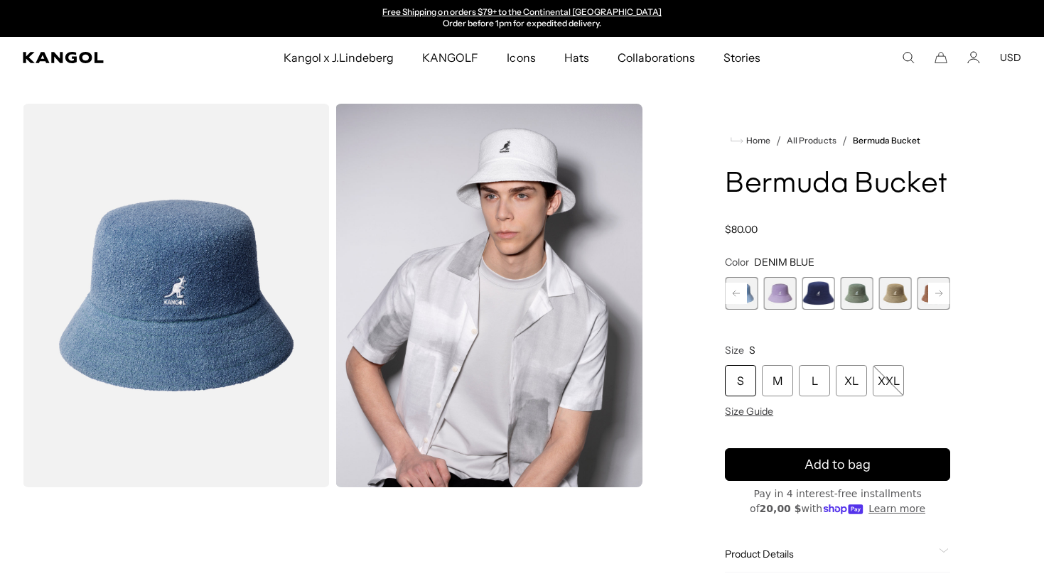
click at [937, 296] on rect at bounding box center [938, 293] width 21 height 21
click at [937, 296] on span "11 of 11" at bounding box center [933, 293] width 33 height 33
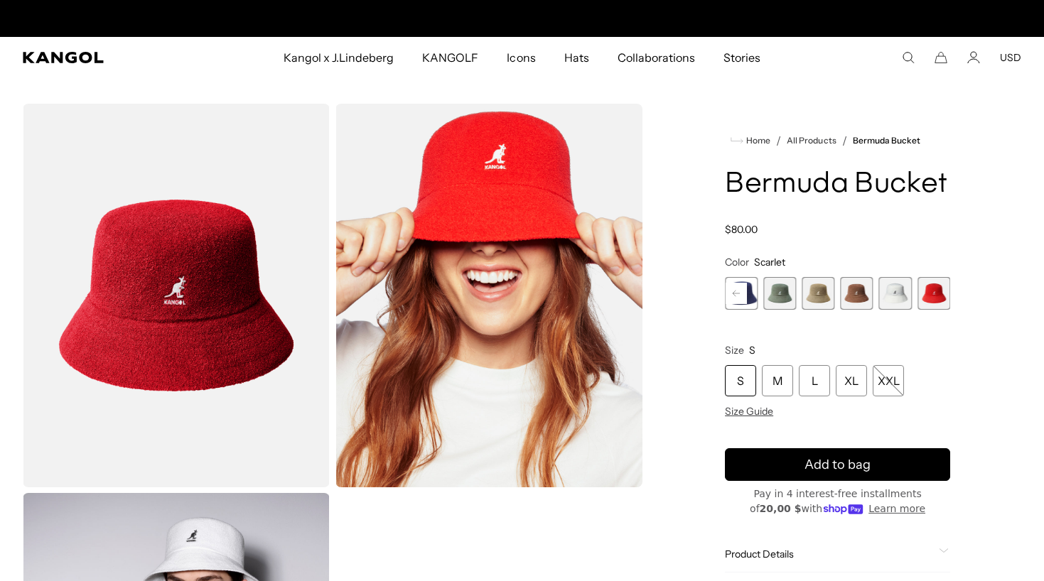
click at [898, 293] on span "10 of 11" at bounding box center [895, 293] width 33 height 33
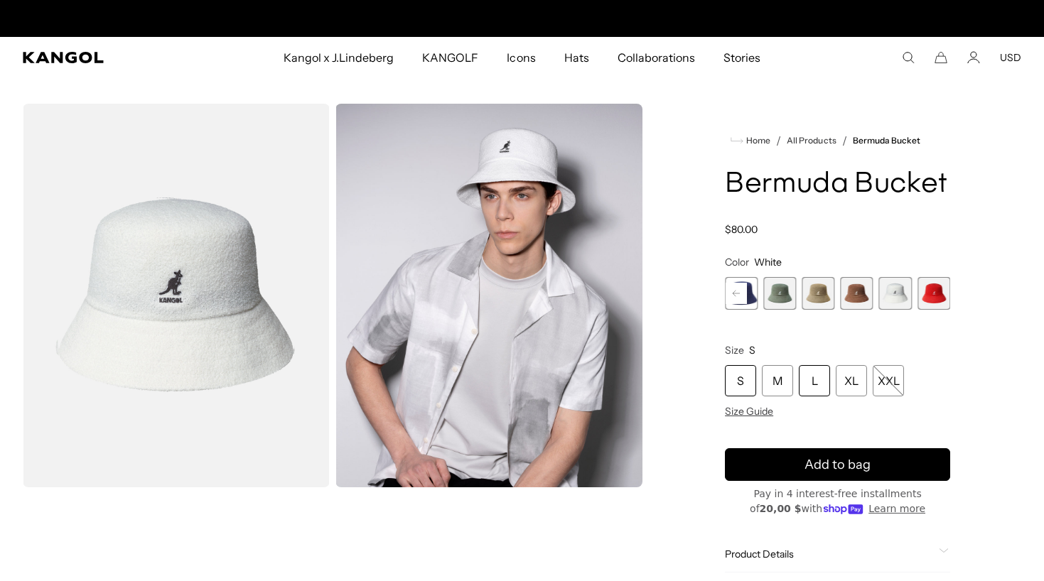
scroll to position [0, 293]
click at [786, 382] on div "M" at bounding box center [777, 380] width 31 height 31
click at [601, 318] on img "Gallery Viewer" at bounding box center [488, 296] width 307 height 384
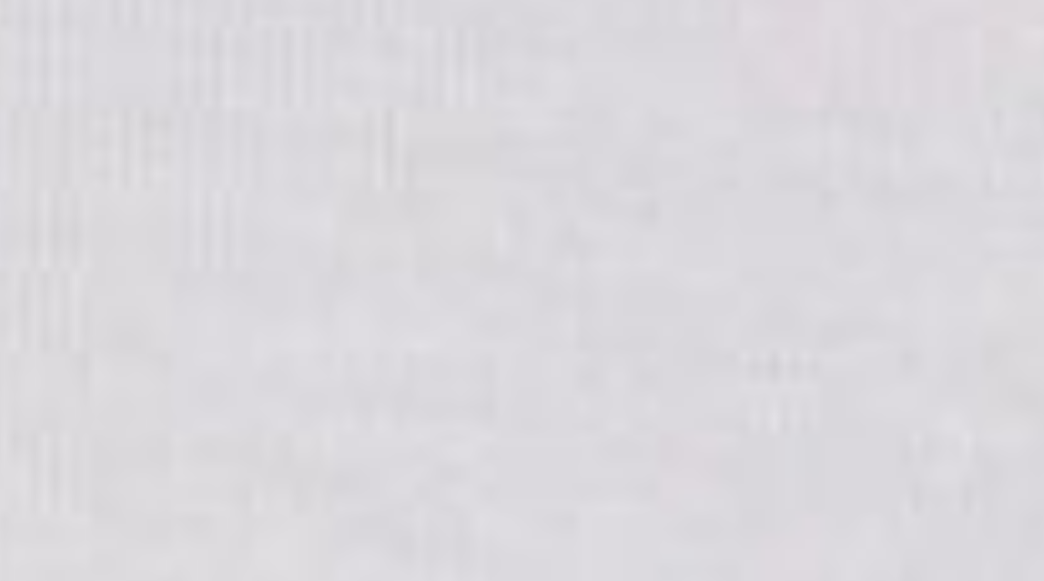
scroll to position [0, 293]
